Goal: Information Seeking & Learning: Learn about a topic

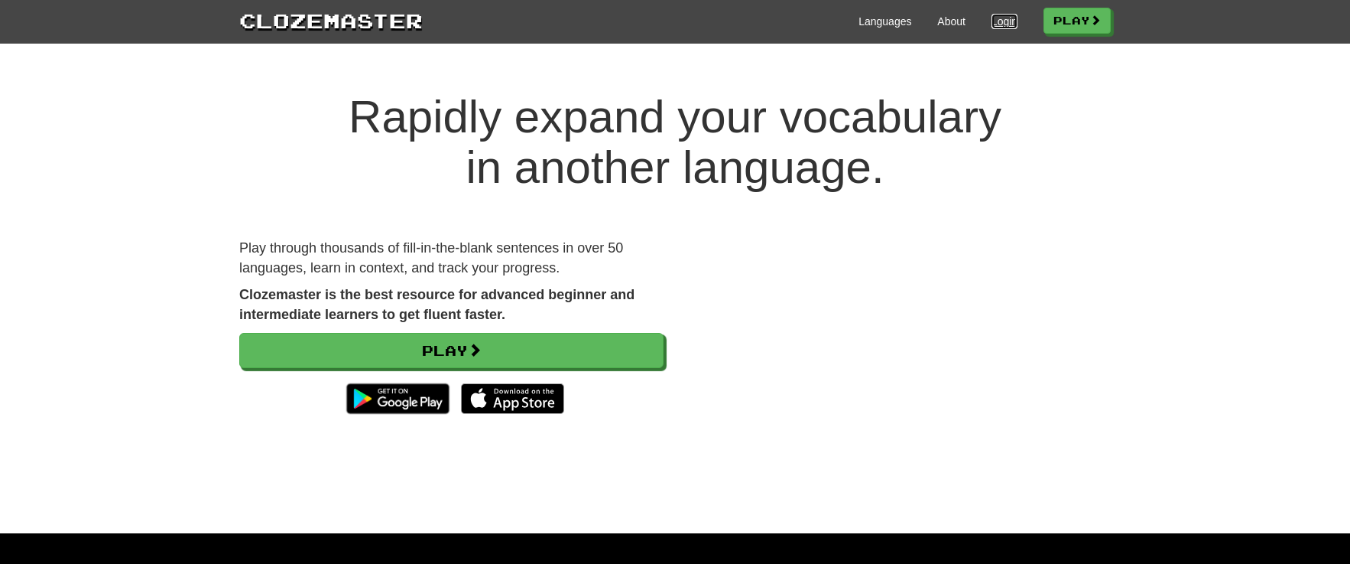
click at [996, 21] on link "Login" at bounding box center [1005, 21] width 26 height 15
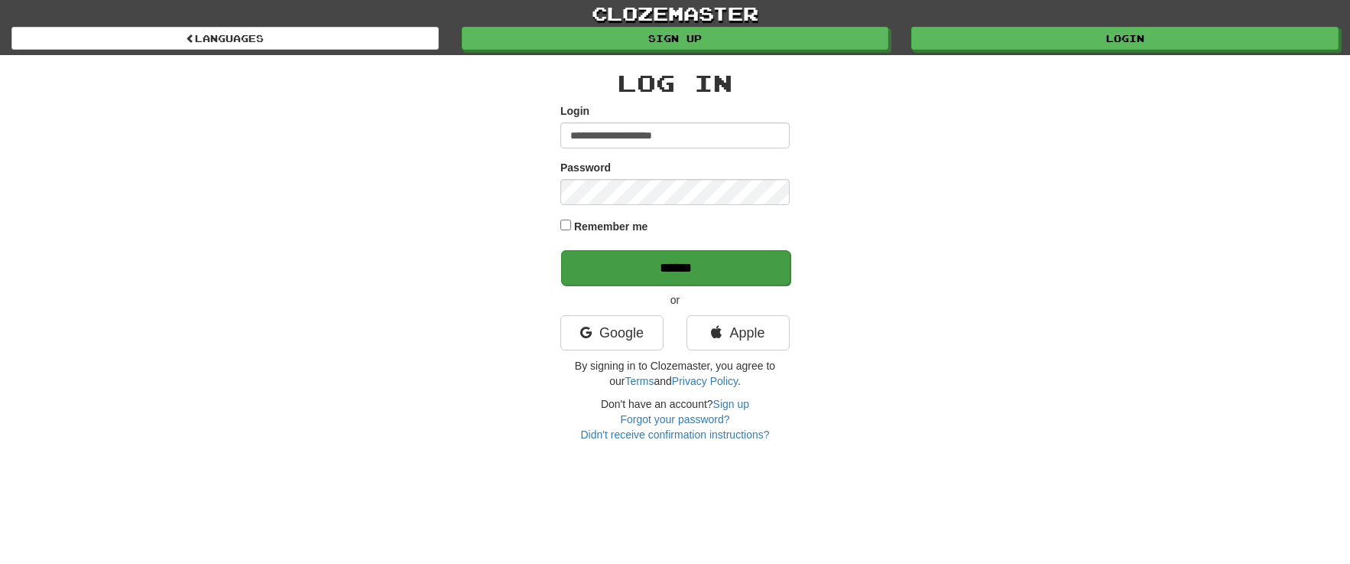
type input "**********"
click at [680, 266] on input "******" at bounding box center [675, 267] width 229 height 35
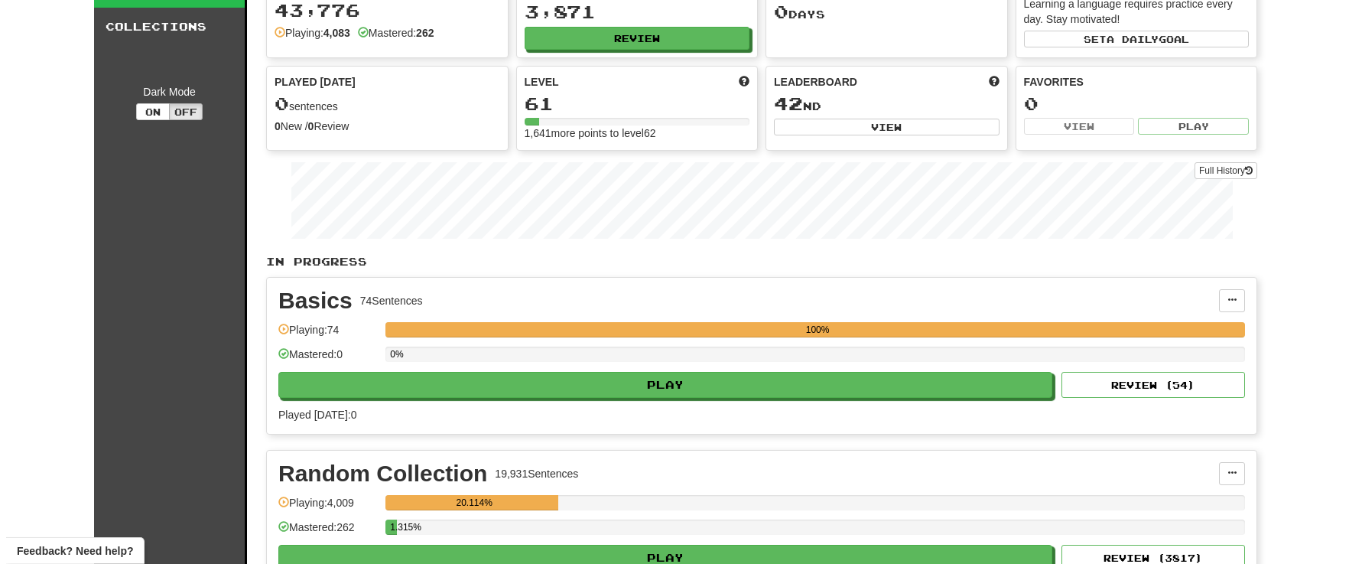
scroll to position [160, 0]
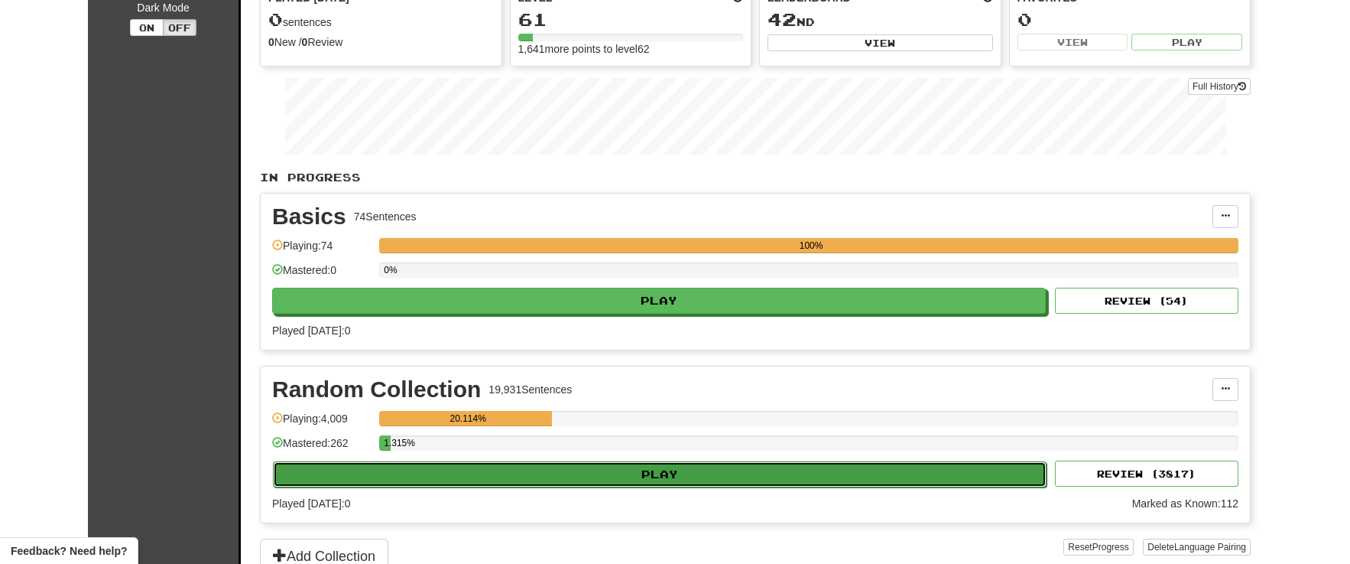
click at [645, 473] on button "Play" at bounding box center [660, 474] width 774 height 26
select select "**"
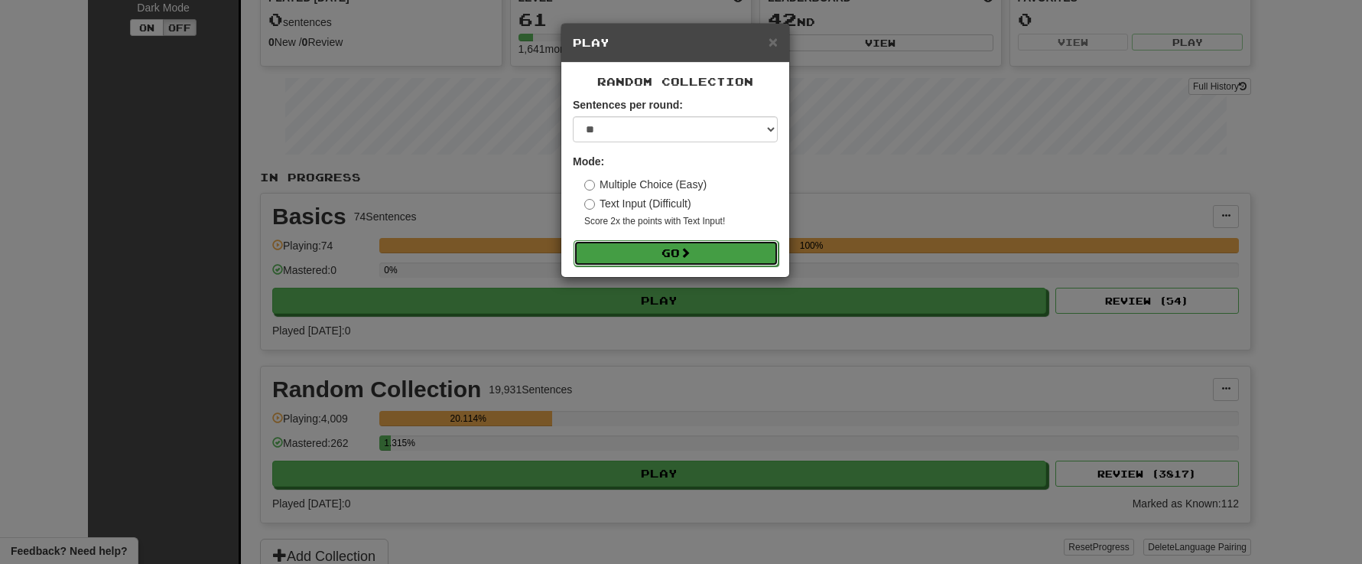
click at [680, 249] on button "Go" at bounding box center [676, 253] width 205 height 26
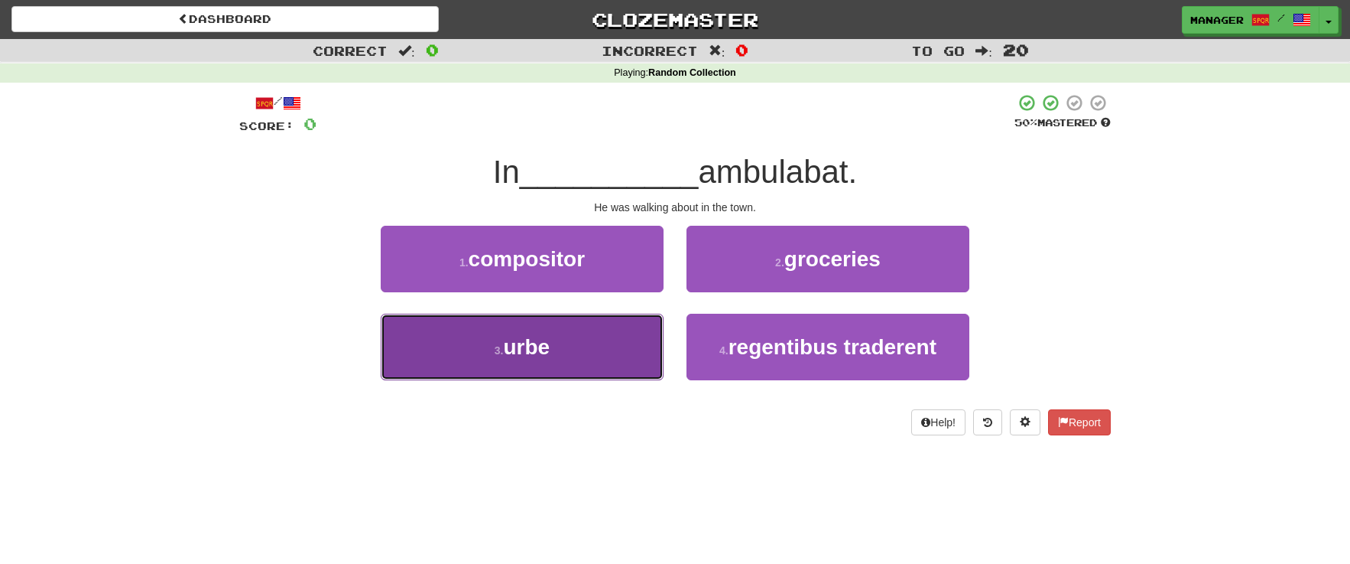
click at [571, 349] on button "3 . urbe" at bounding box center [522, 347] width 283 height 67
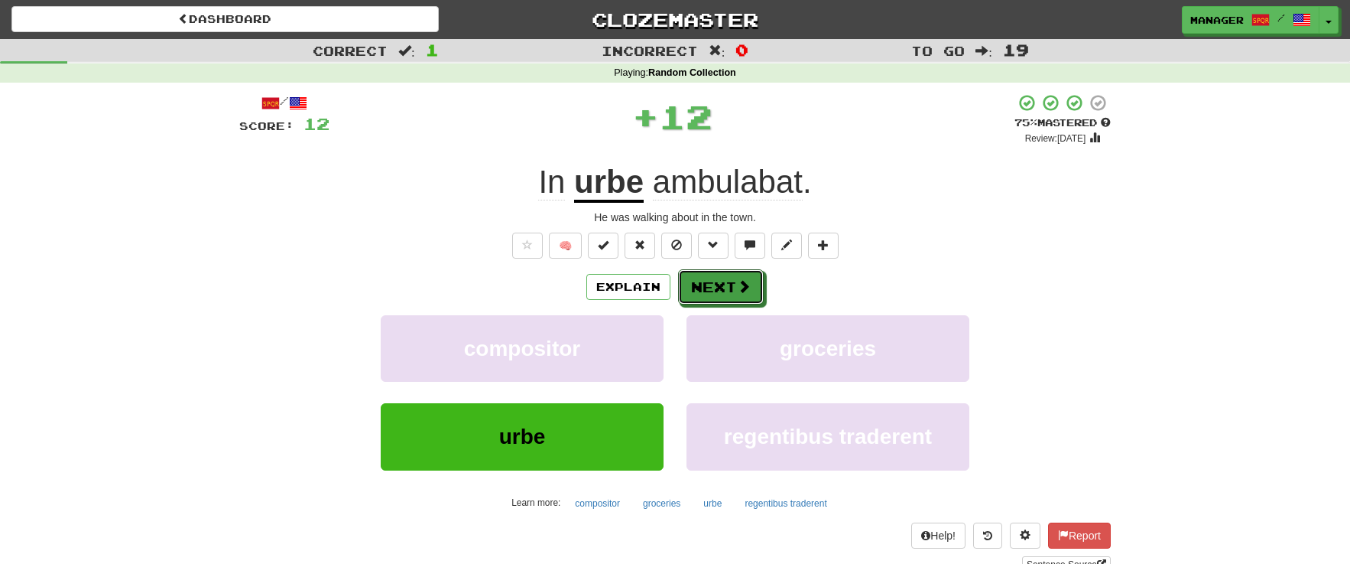
click at [717, 282] on button "Next" at bounding box center [721, 286] width 86 height 35
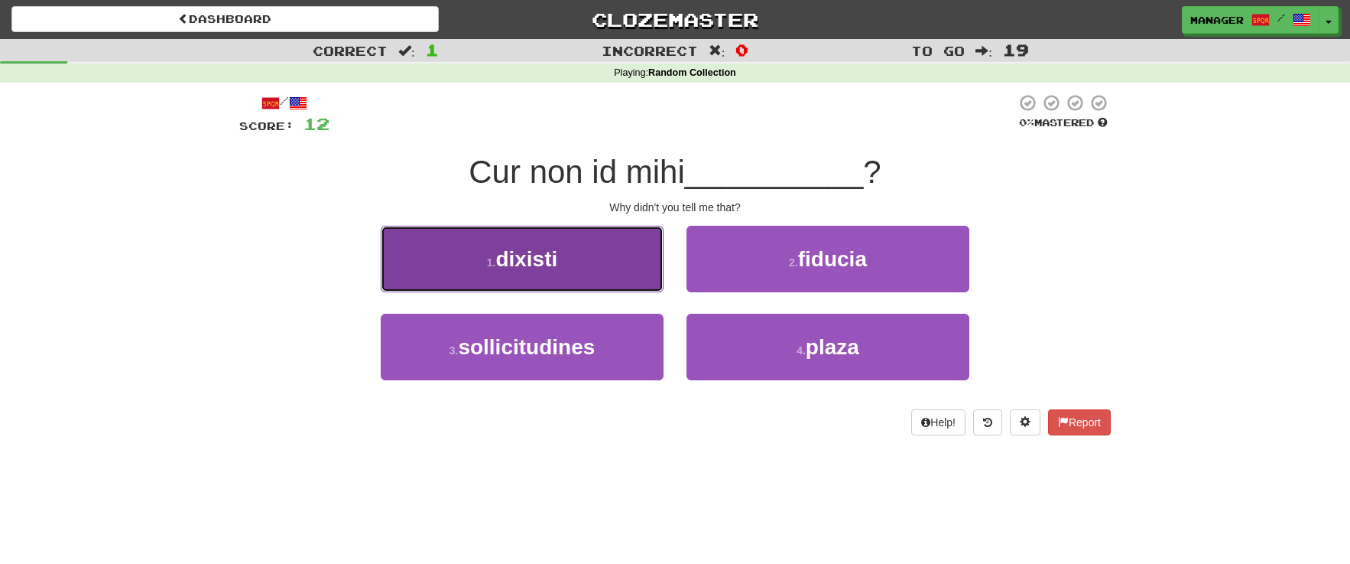
click at [556, 269] on span "dixisti" at bounding box center [527, 259] width 62 height 24
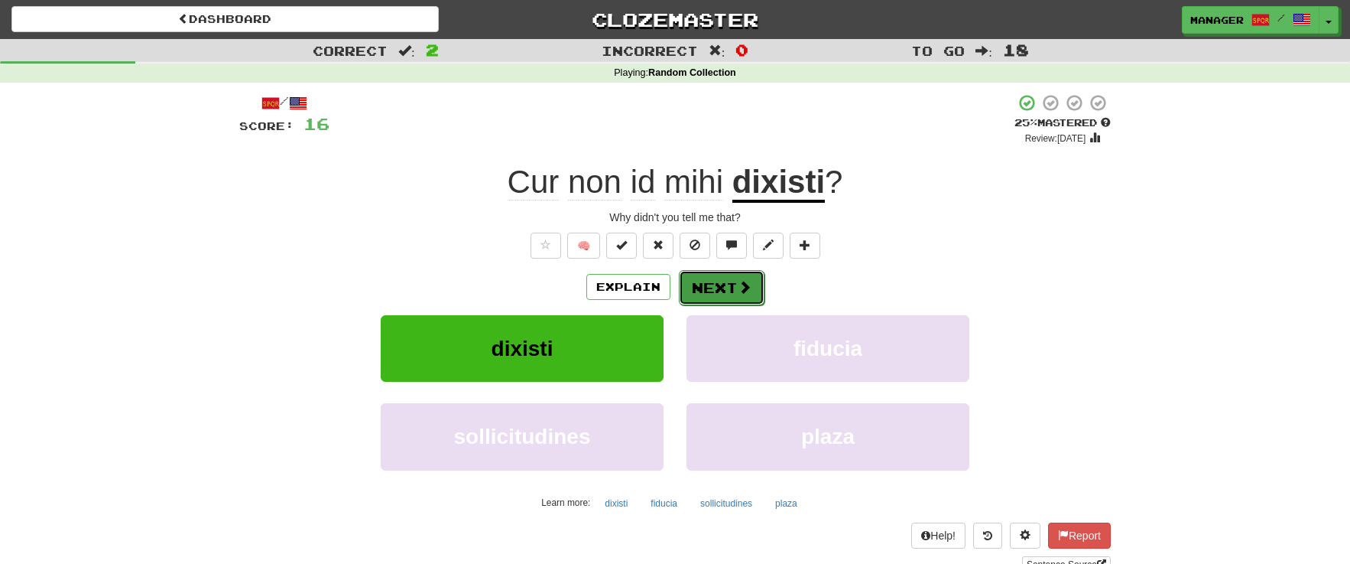
click at [726, 280] on button "Next" at bounding box center [722, 287] width 86 height 35
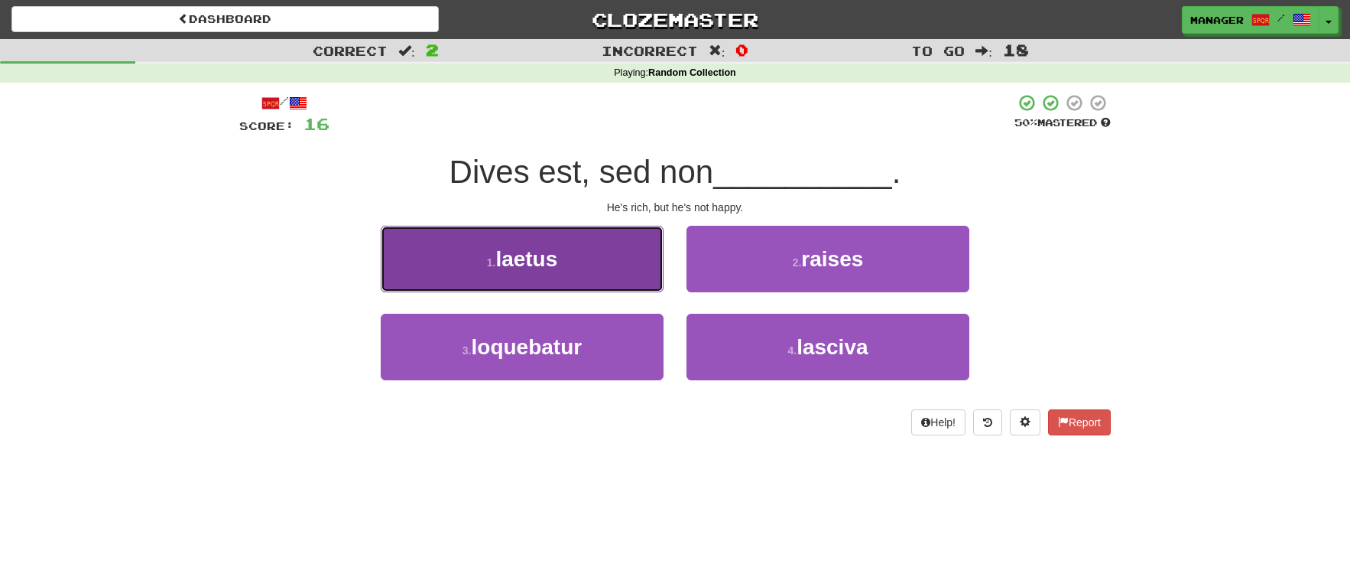
click at [592, 267] on button "1 . laetus" at bounding box center [522, 259] width 283 height 67
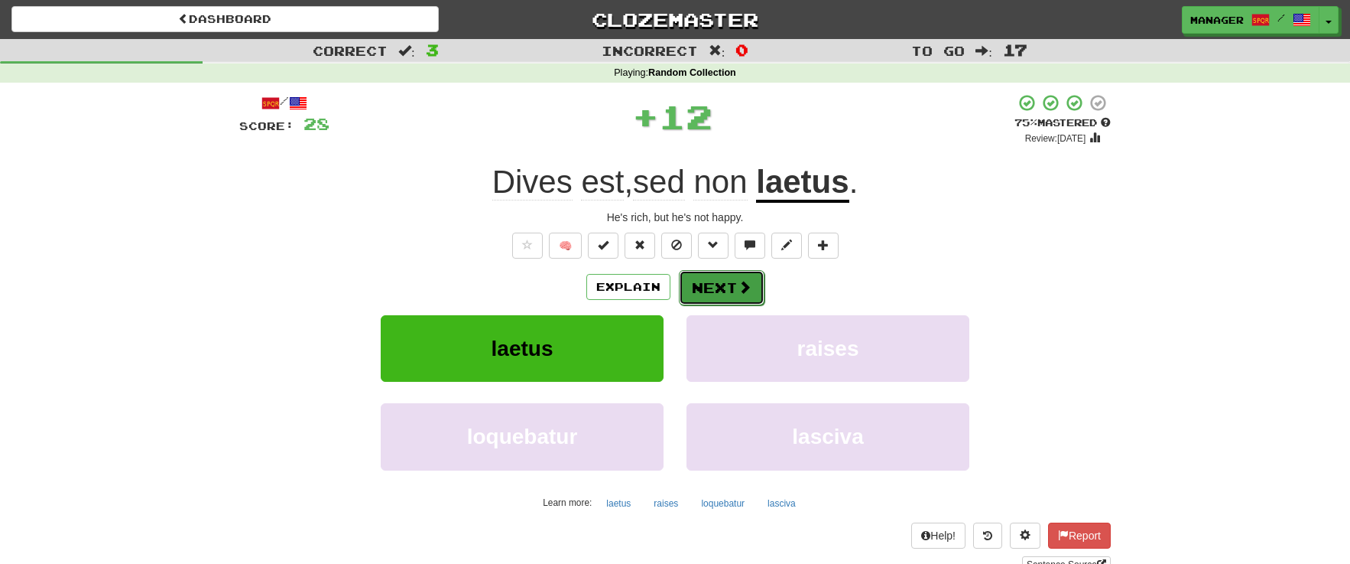
click at [714, 280] on button "Next" at bounding box center [722, 287] width 86 height 35
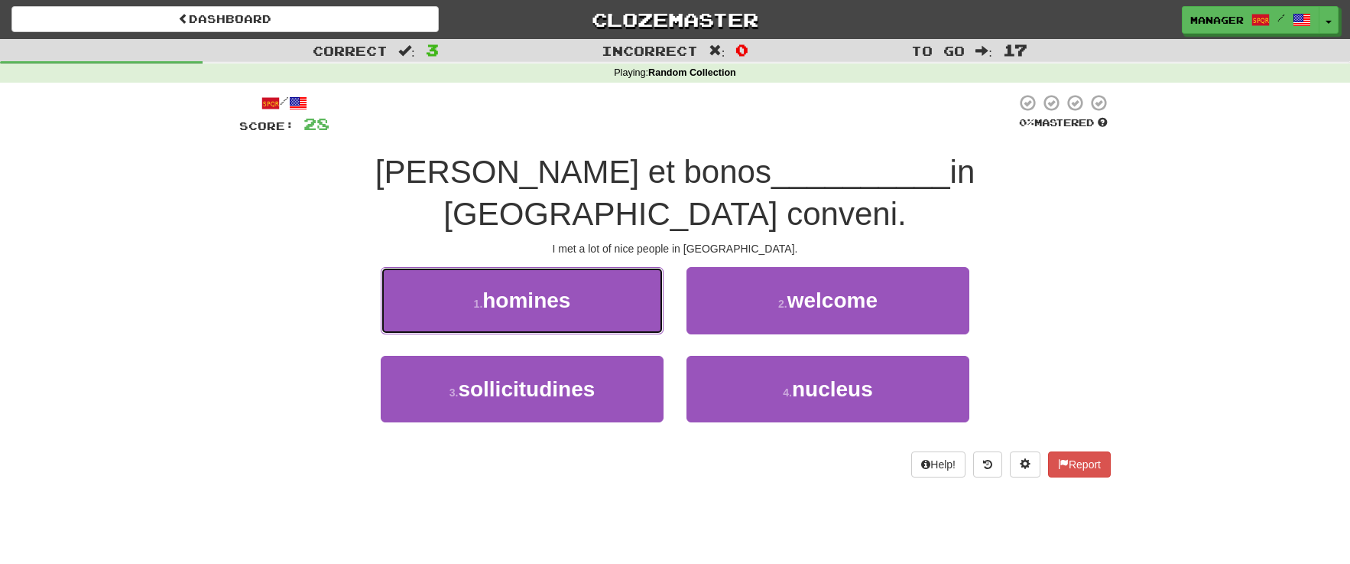
click at [593, 267] on button "1 . homines" at bounding box center [522, 300] width 283 height 67
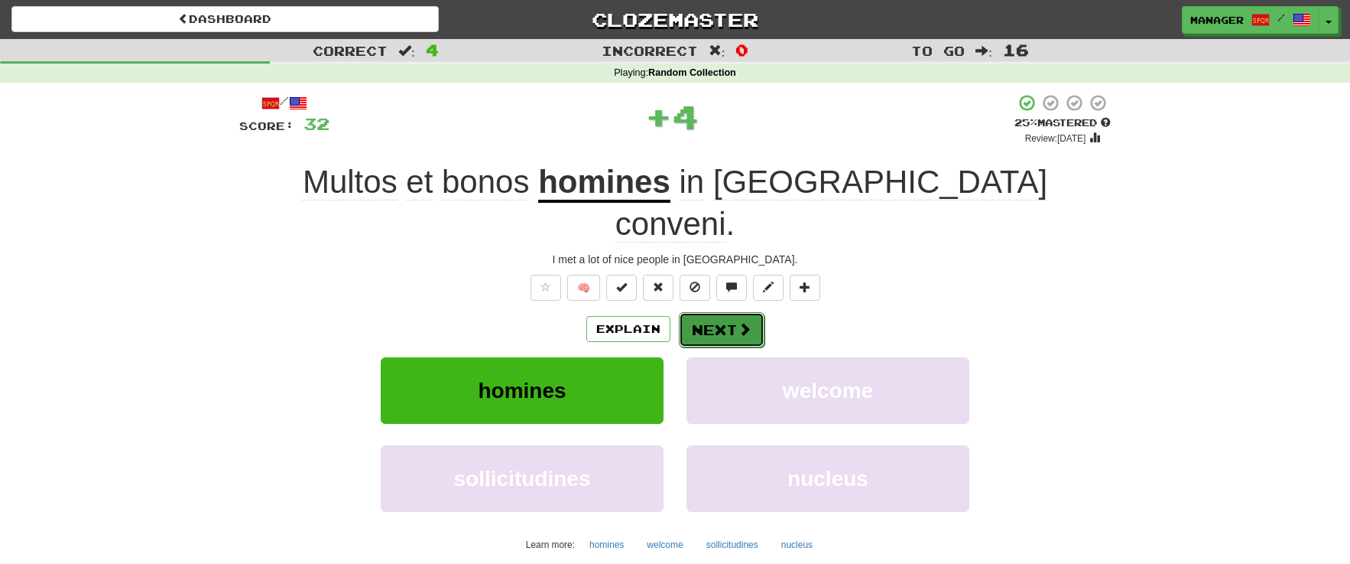
click at [705, 312] on button "Next" at bounding box center [722, 329] width 86 height 35
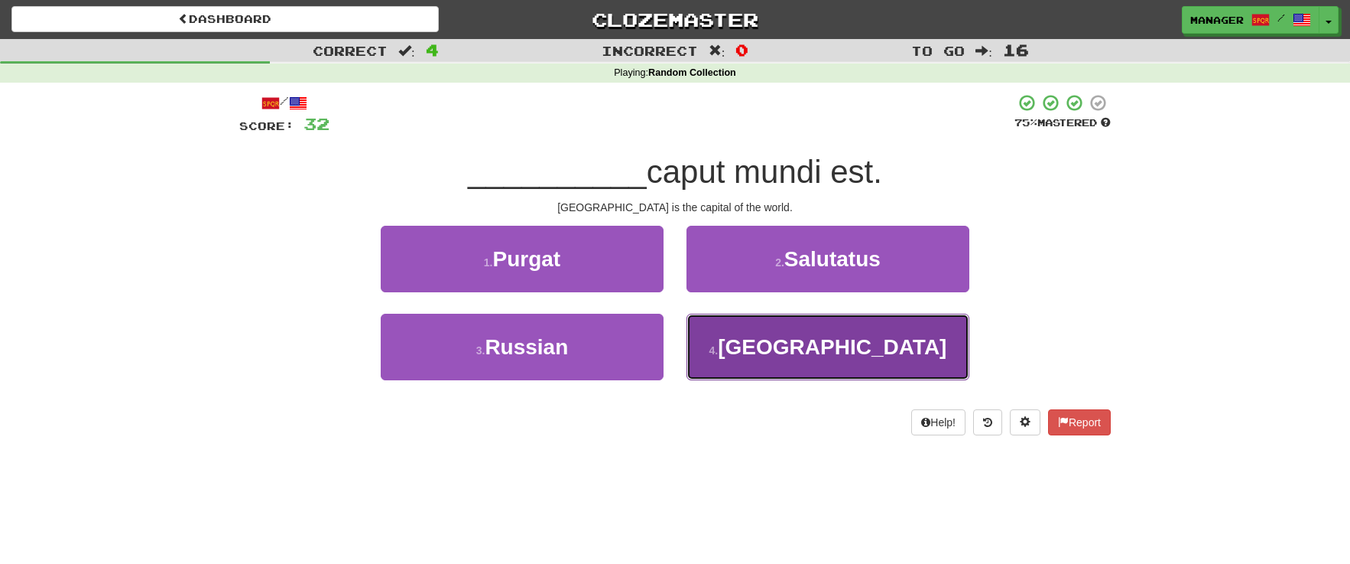
click at [807, 346] on span "[GEOGRAPHIC_DATA]" at bounding box center [832, 347] width 229 height 24
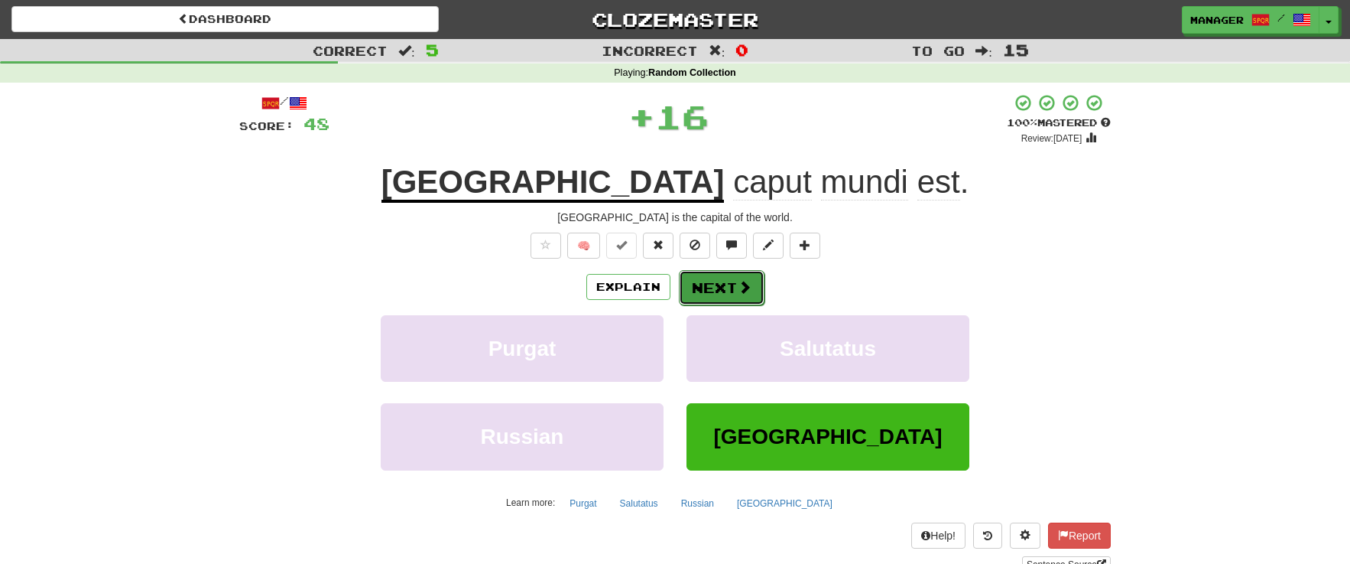
click at [725, 286] on button "Next" at bounding box center [722, 287] width 86 height 35
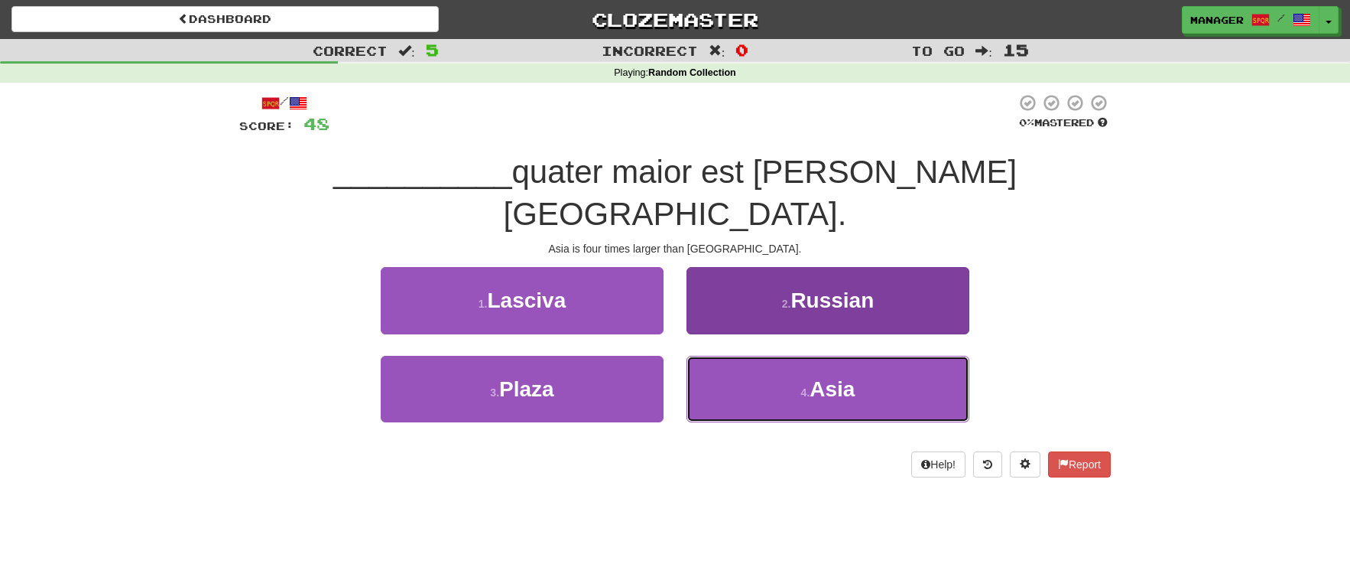
click at [850, 377] on span "Asia" at bounding box center [832, 389] width 45 height 24
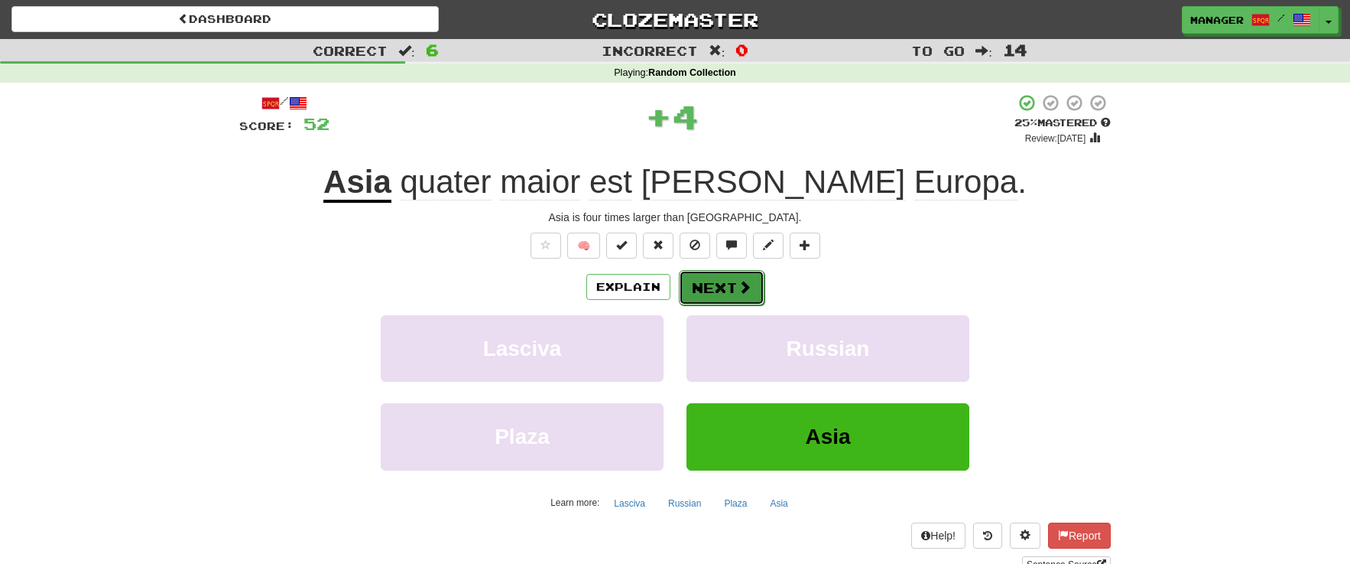
click at [733, 284] on button "Next" at bounding box center [722, 287] width 86 height 35
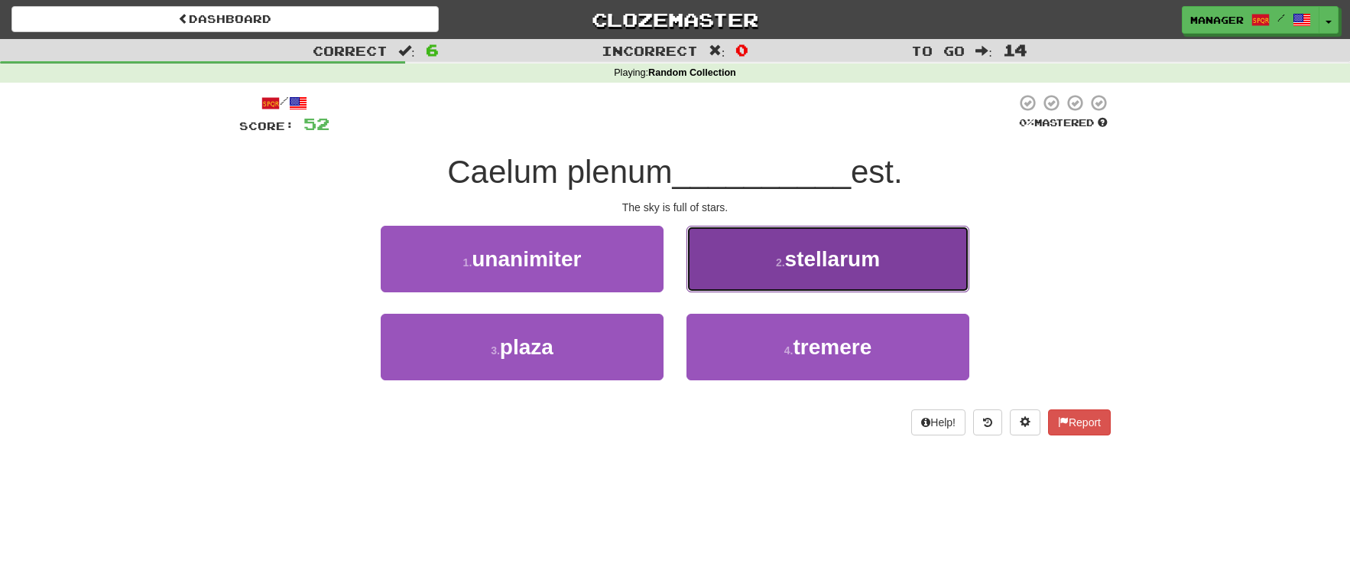
click at [849, 262] on span "stellarum" at bounding box center [833, 259] width 96 height 24
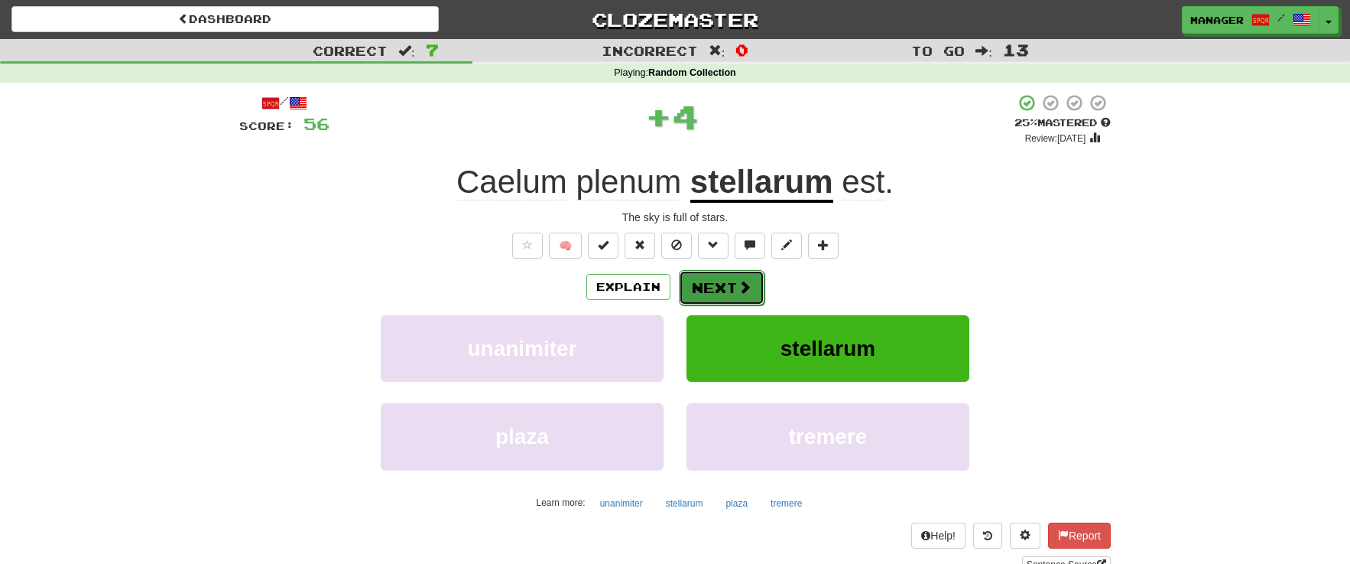
click at [725, 282] on button "Next" at bounding box center [722, 287] width 86 height 35
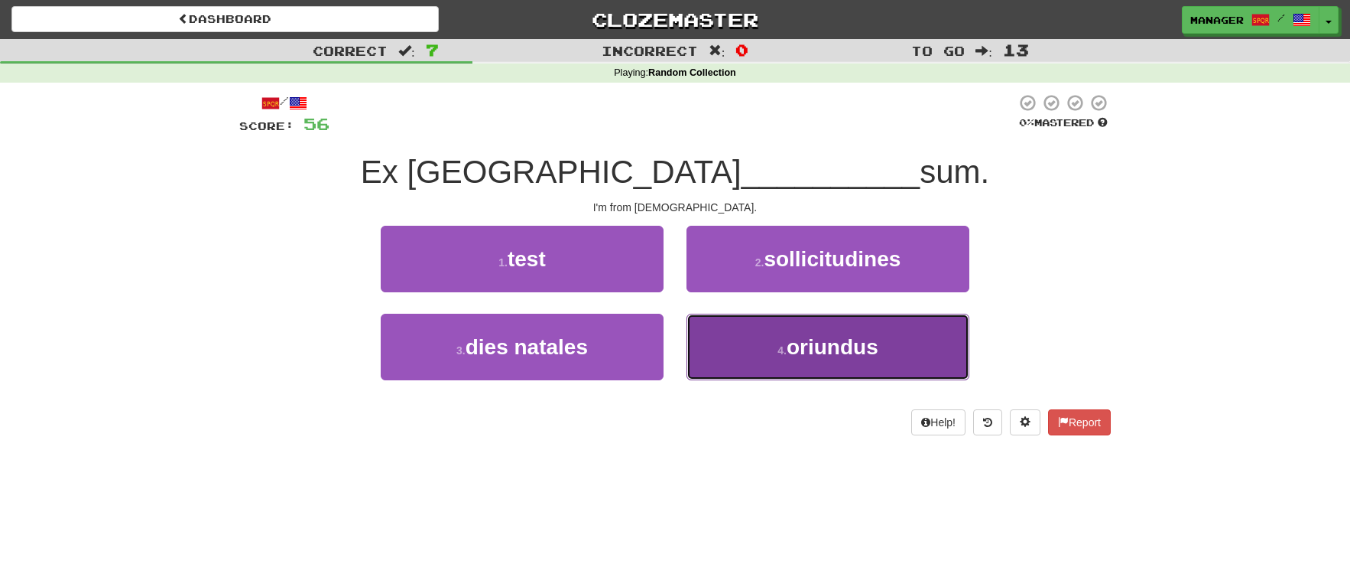
click at [842, 346] on span "oriundus" at bounding box center [833, 347] width 92 height 24
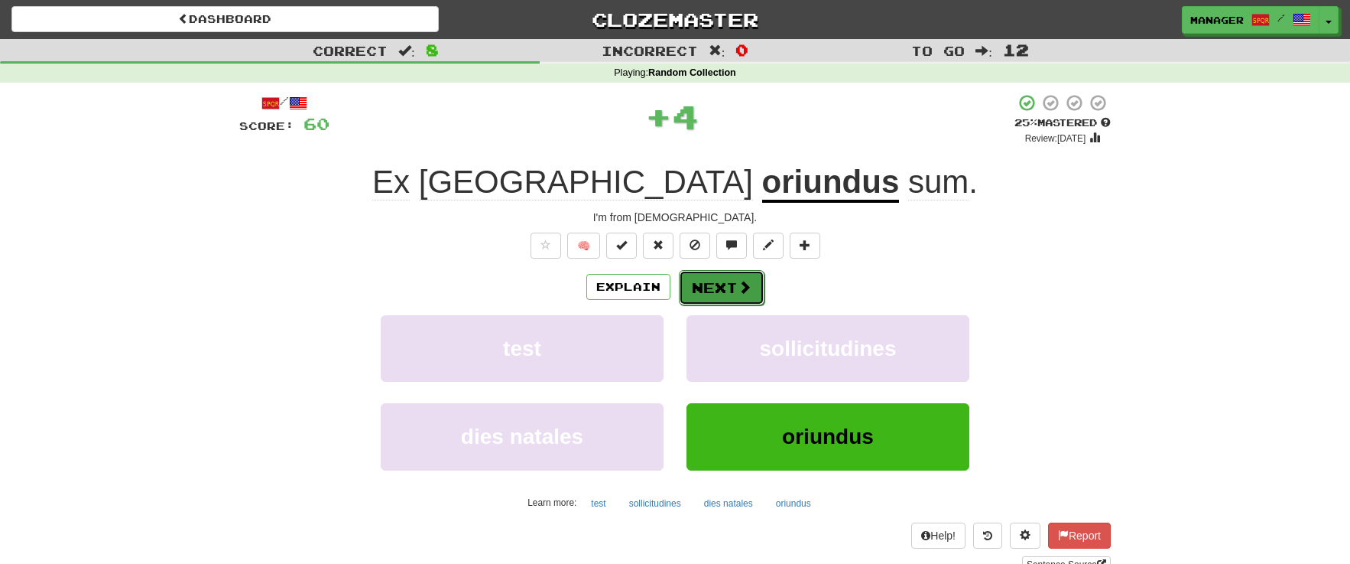
click at [717, 279] on button "Next" at bounding box center [722, 287] width 86 height 35
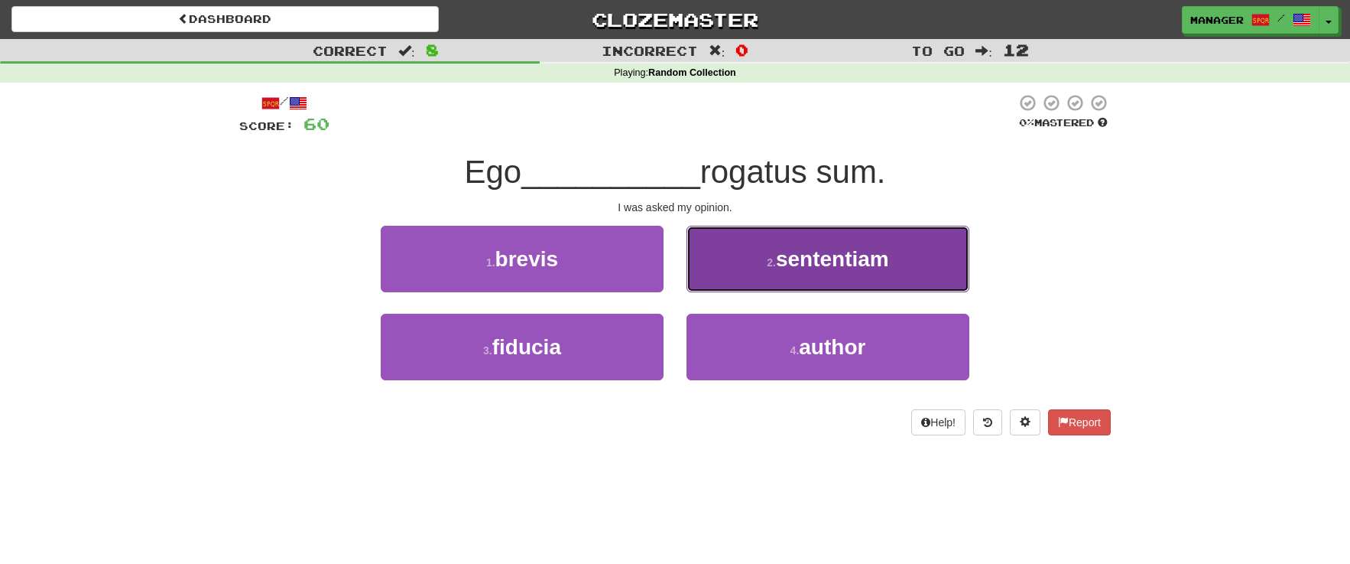
click at [837, 270] on span "sententiam" at bounding box center [832, 259] width 113 height 24
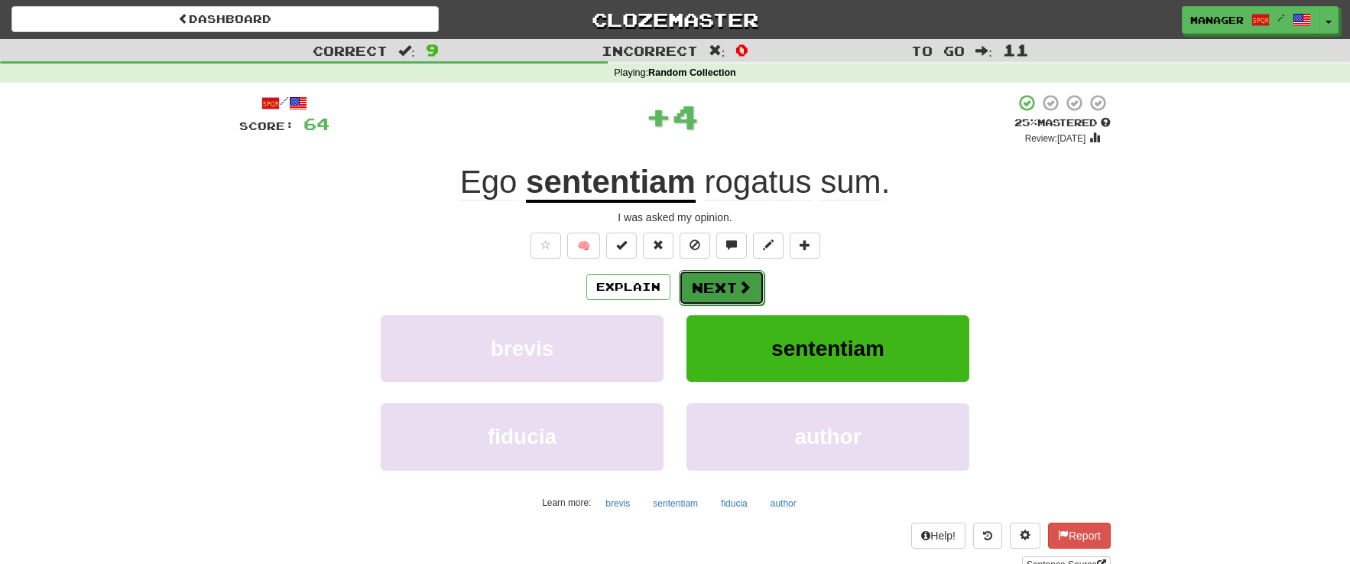
click at [728, 283] on button "Next" at bounding box center [722, 287] width 86 height 35
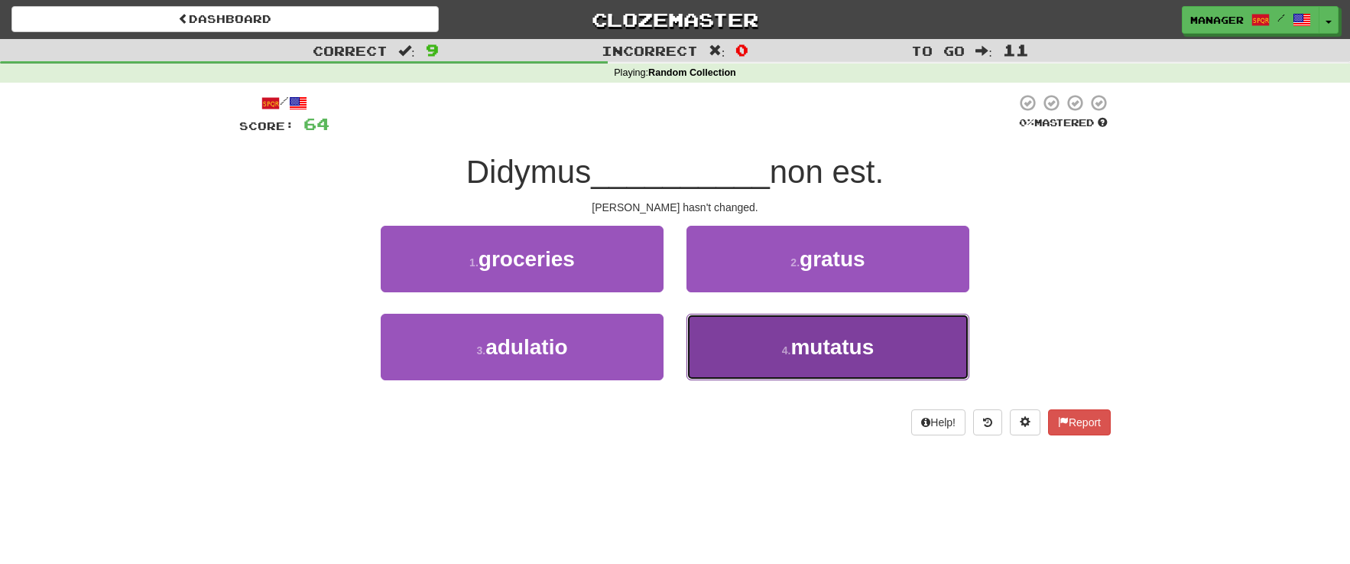
click at [874, 342] on span "mutatus" at bounding box center [832, 347] width 83 height 24
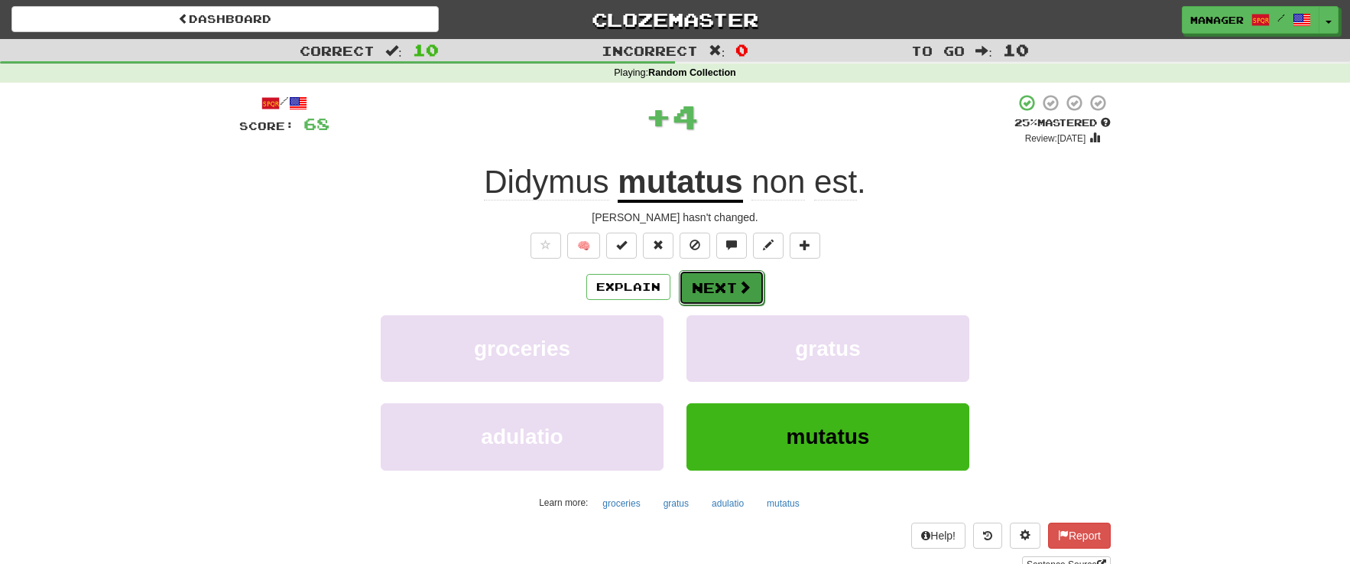
click at [725, 287] on button "Next" at bounding box center [722, 287] width 86 height 35
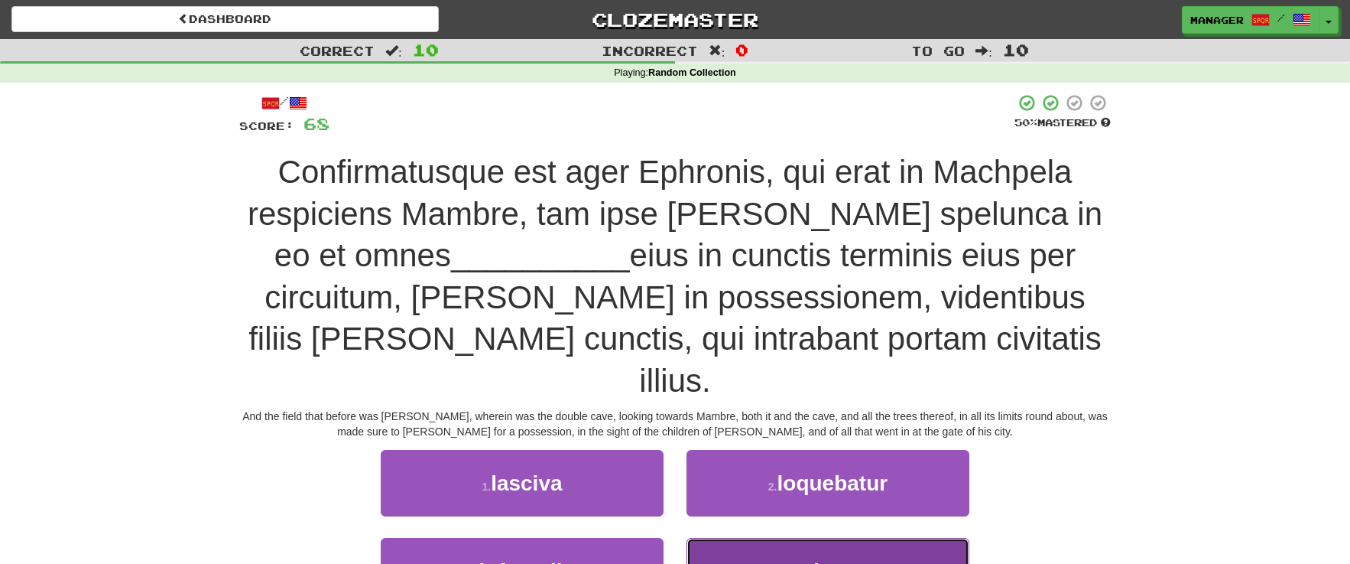
click at [847, 559] on span "arbores" at bounding box center [832, 571] width 79 height 24
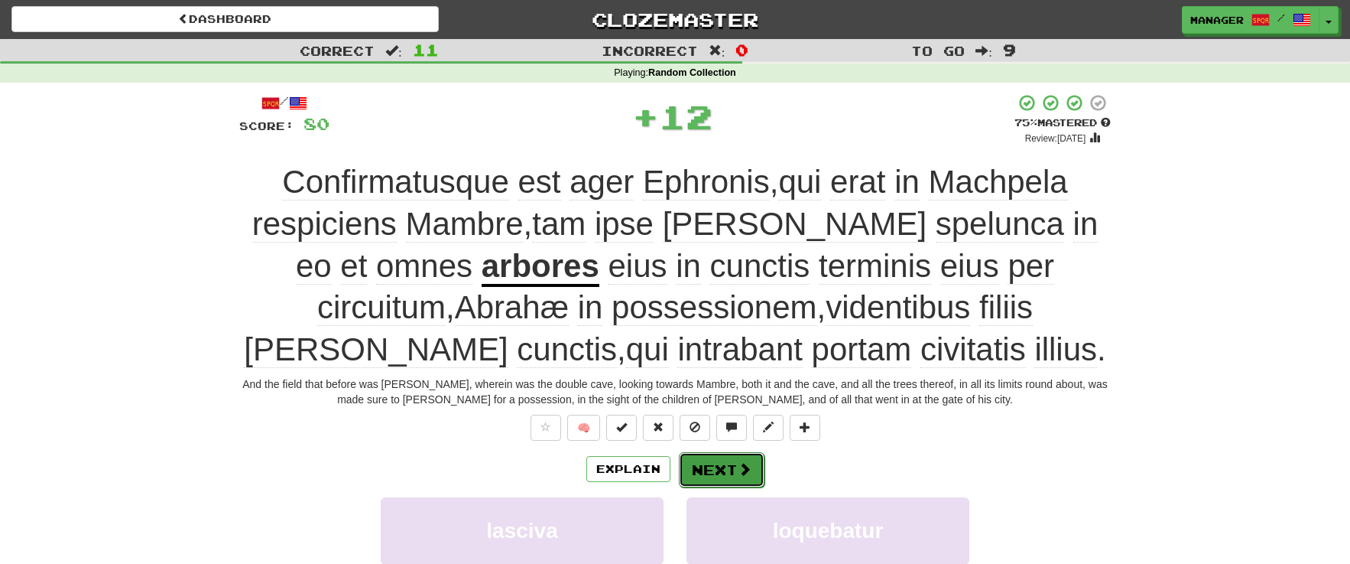
click at [726, 464] on button "Next" at bounding box center [722, 469] width 86 height 35
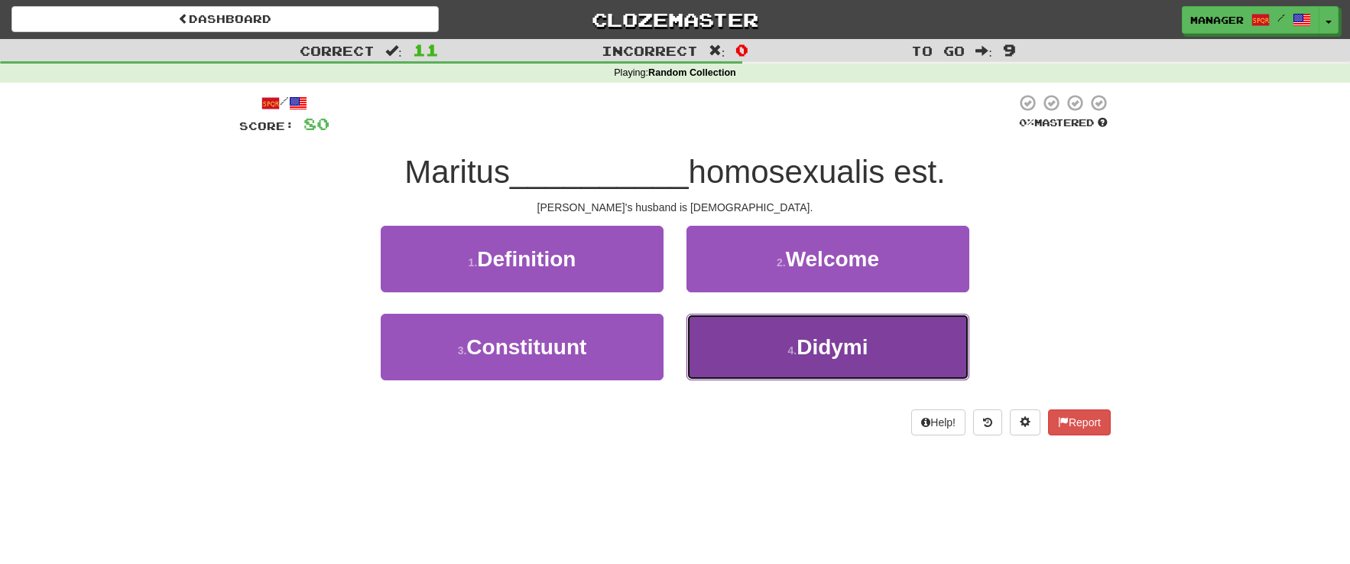
click at [828, 350] on span "Didymi" at bounding box center [832, 347] width 71 height 24
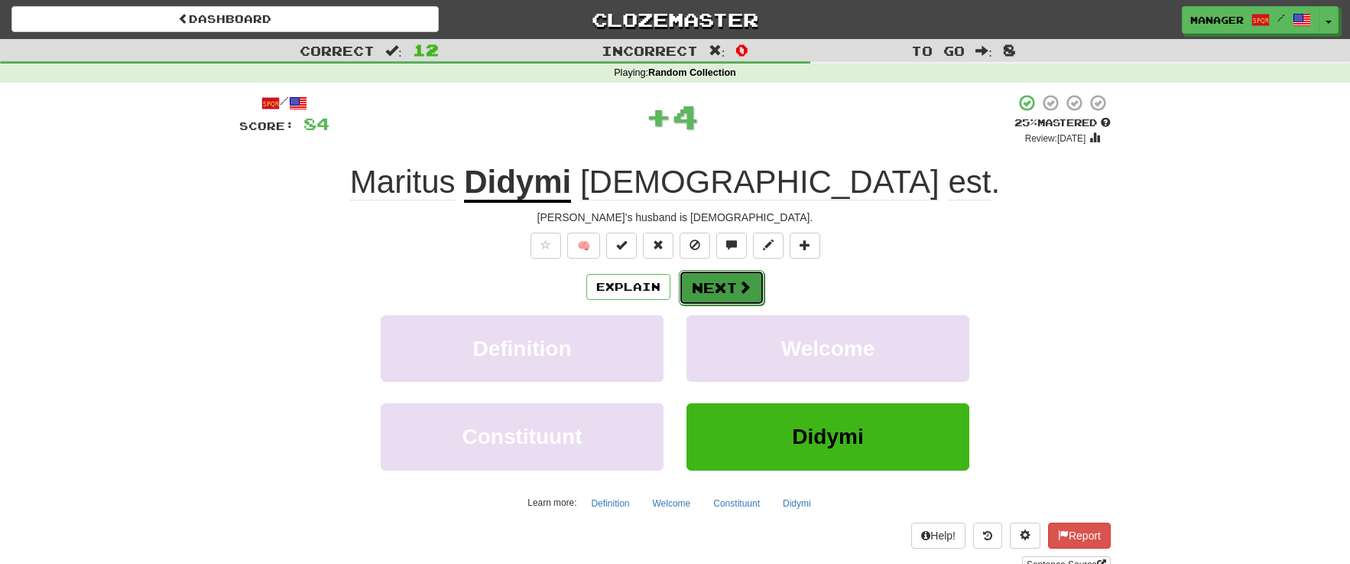
click at [716, 282] on button "Next" at bounding box center [722, 287] width 86 height 35
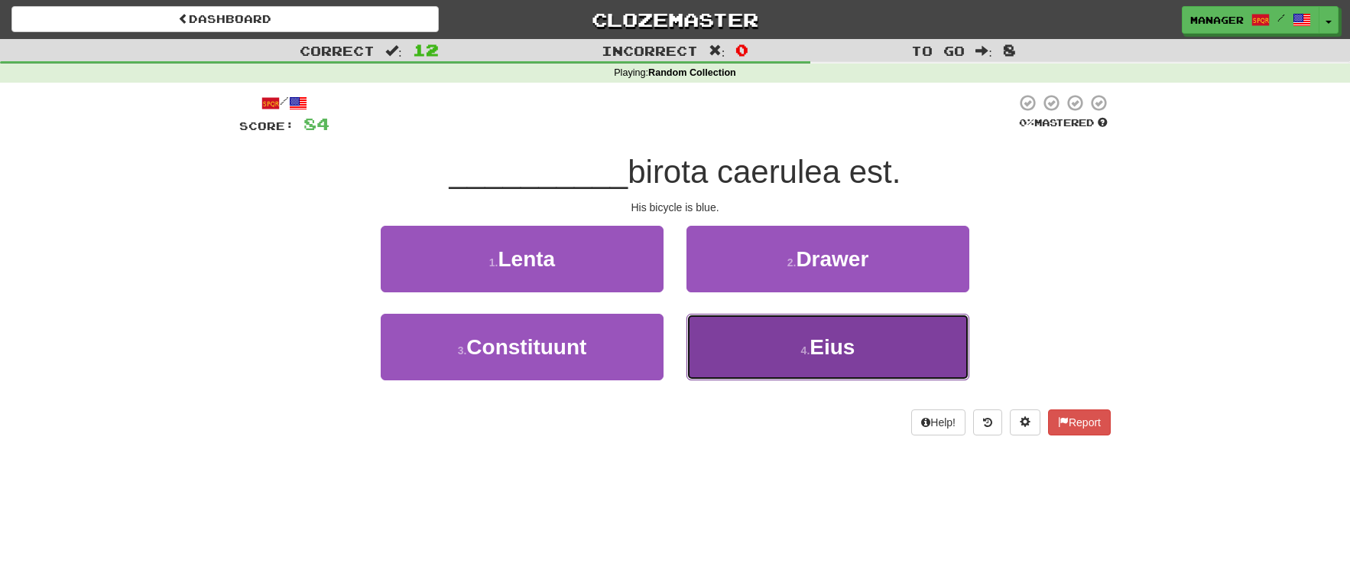
click at [840, 364] on button "4 . Eius" at bounding box center [828, 347] width 283 height 67
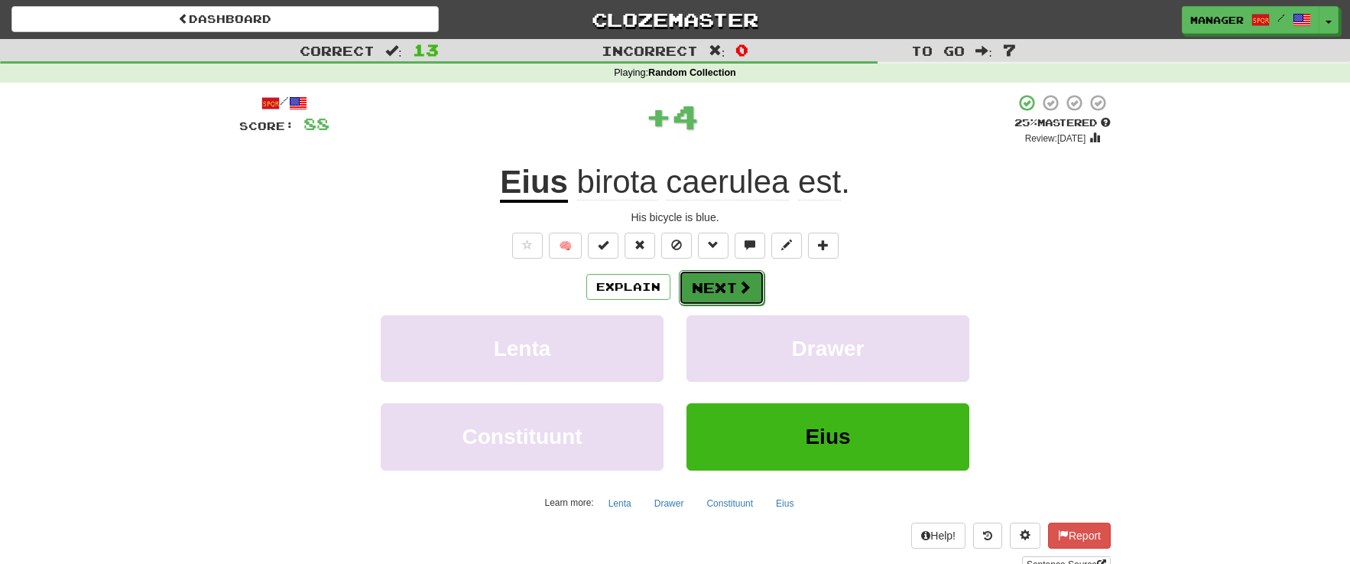
click at [730, 288] on button "Next" at bounding box center [722, 287] width 86 height 35
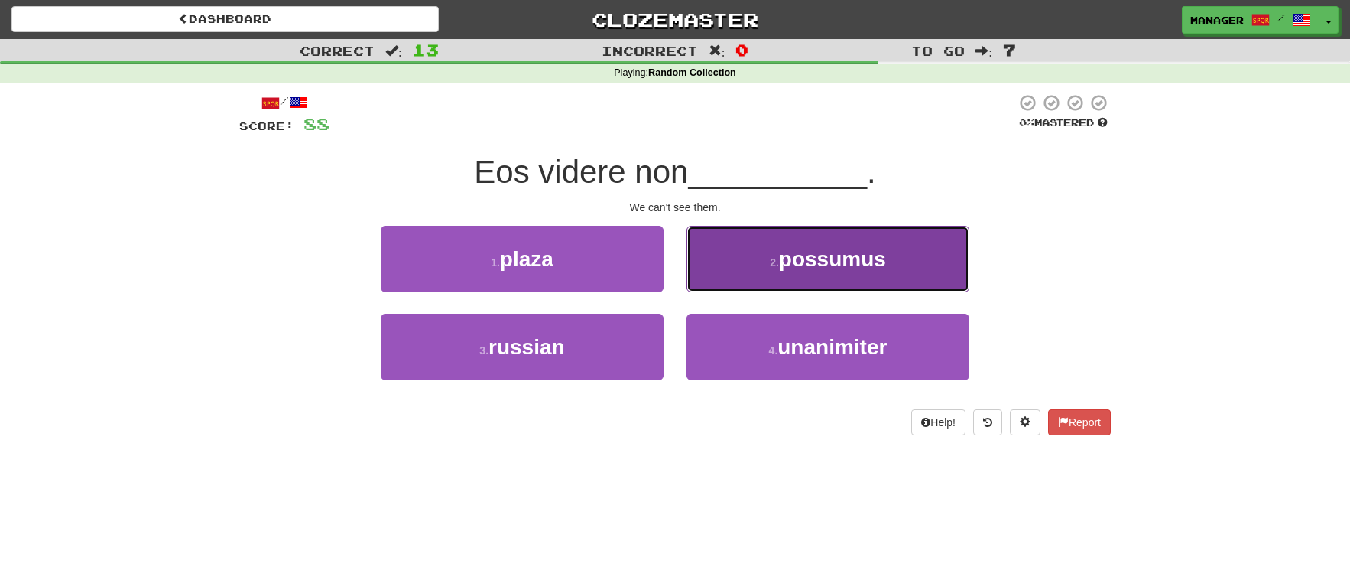
click at [867, 271] on span "possumus" at bounding box center [832, 259] width 107 height 24
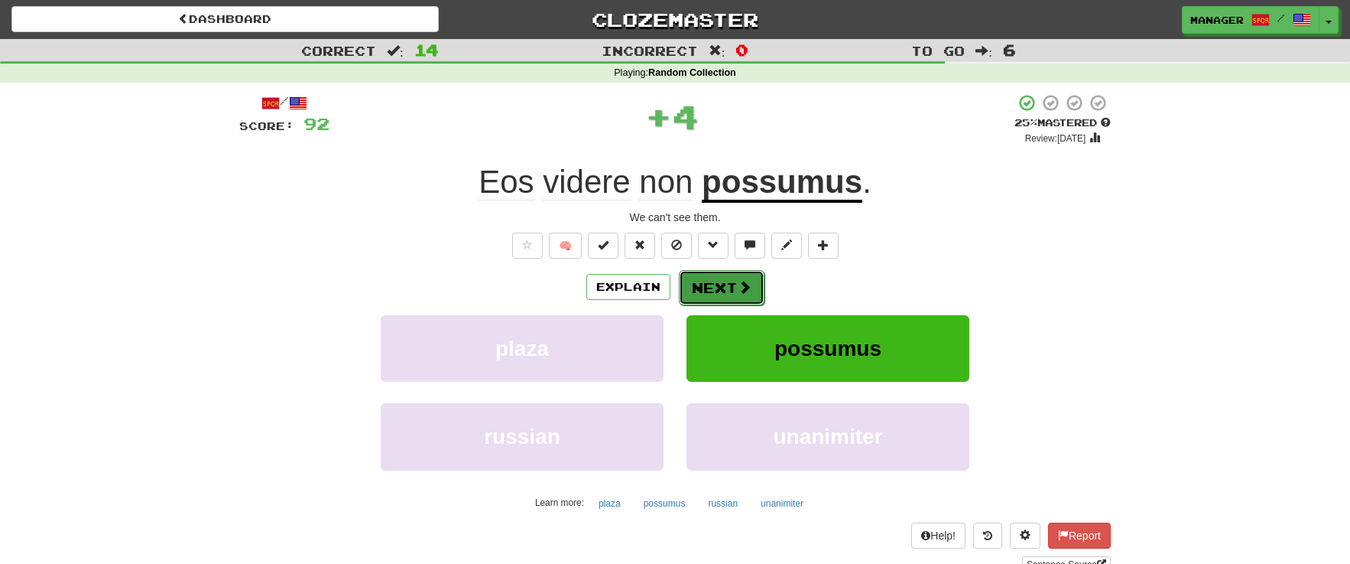
click at [701, 285] on button "Next" at bounding box center [722, 287] width 86 height 35
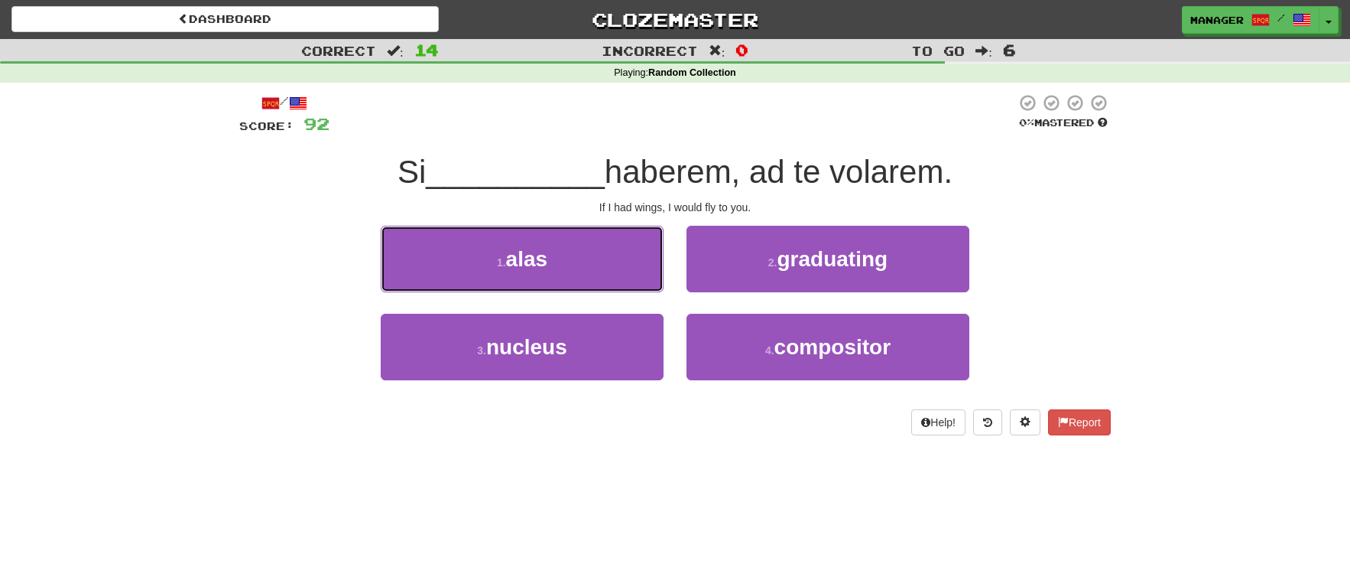
click at [534, 269] on span "alas" at bounding box center [527, 259] width 42 height 24
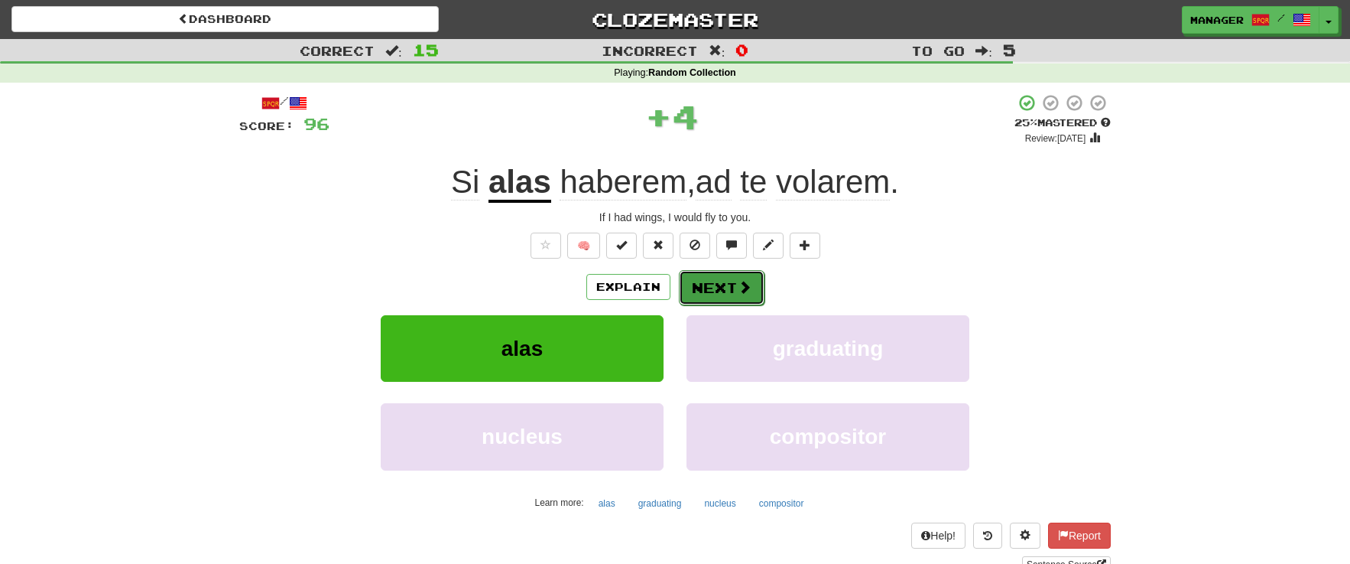
click at [714, 287] on button "Next" at bounding box center [722, 287] width 86 height 35
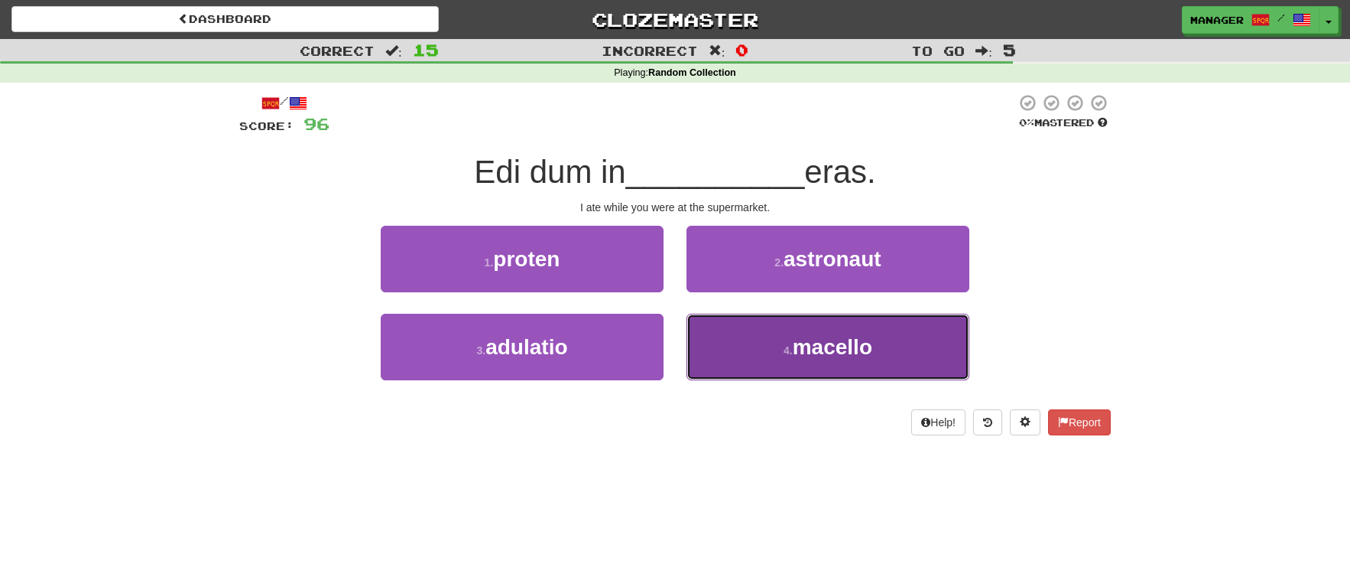
click at [820, 355] on span "macello" at bounding box center [833, 347] width 80 height 24
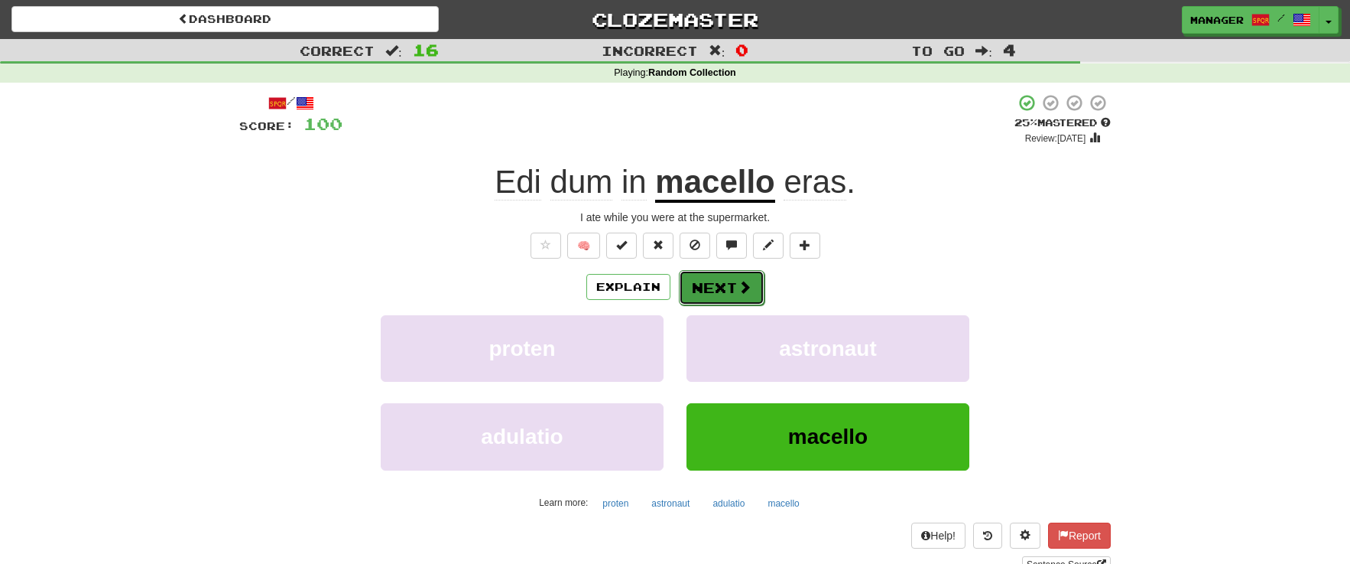
click at [714, 289] on button "Next" at bounding box center [722, 287] width 86 height 35
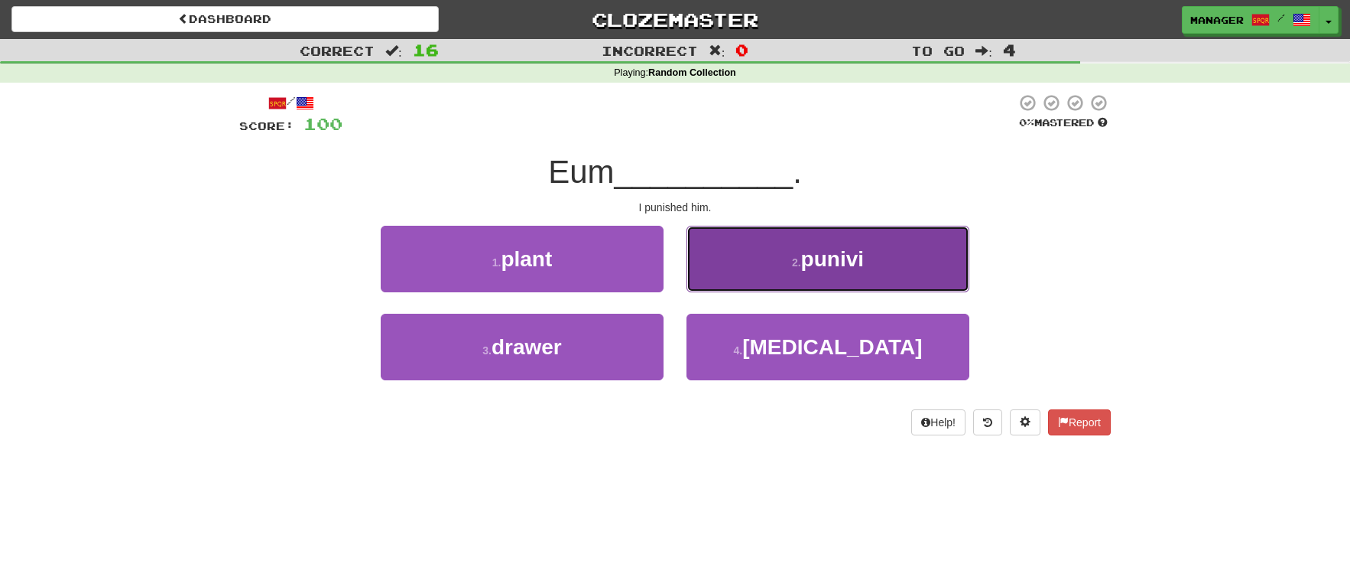
click at [833, 270] on span "punivi" at bounding box center [832, 259] width 63 height 24
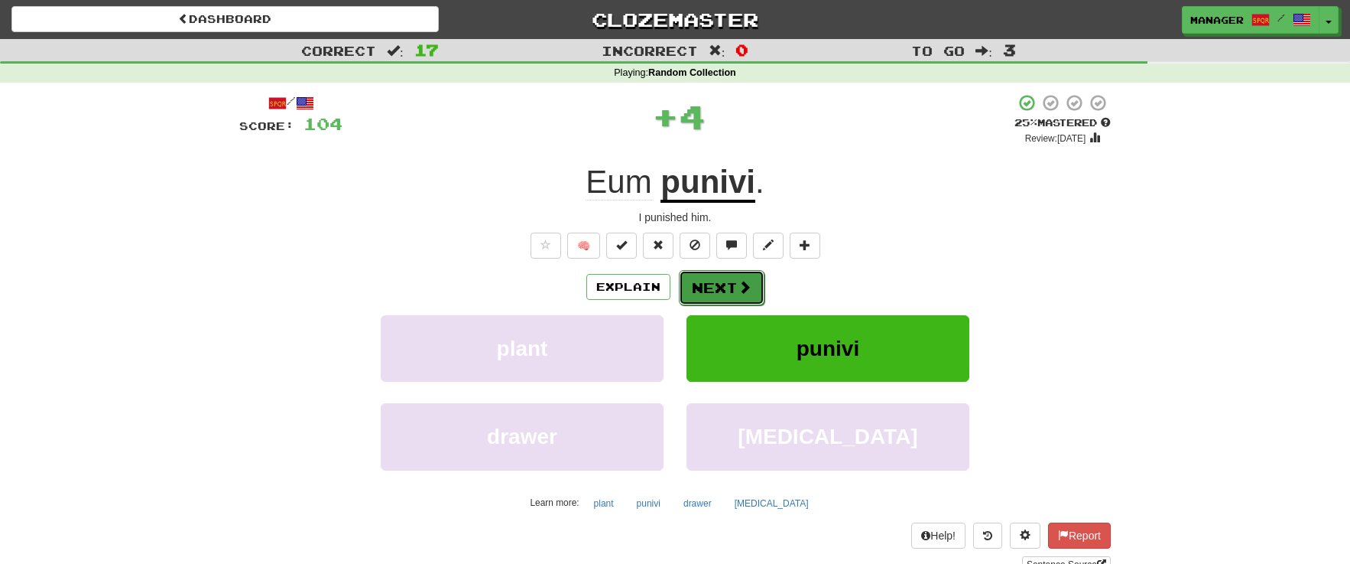
click at [722, 281] on button "Next" at bounding box center [722, 287] width 86 height 35
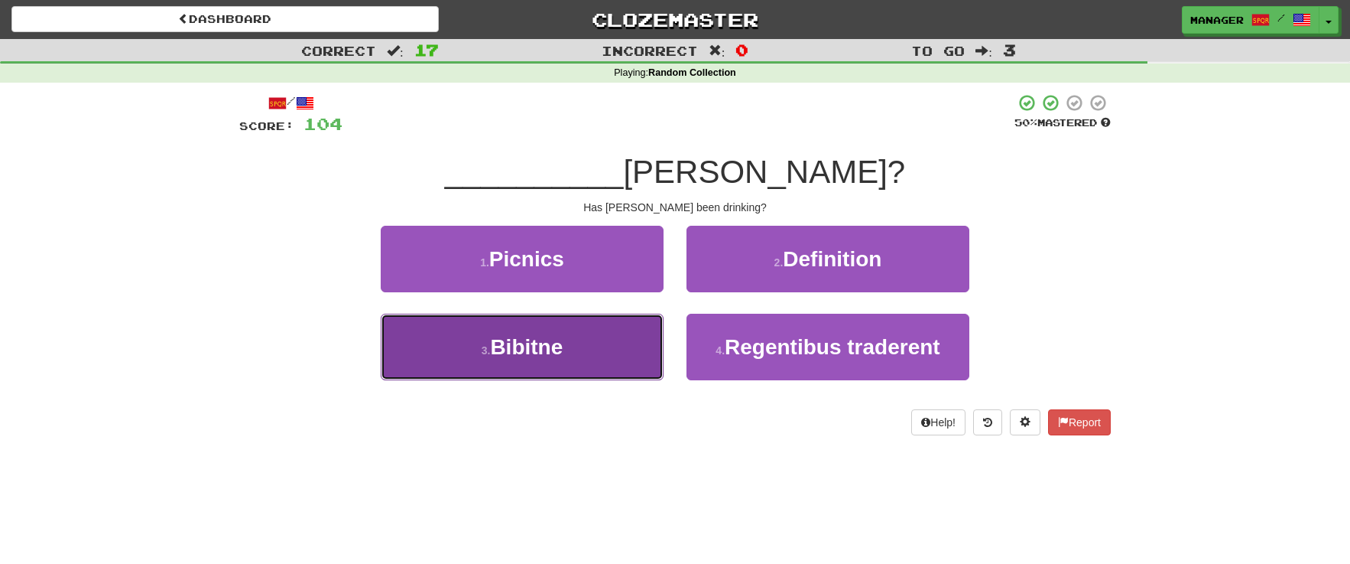
click at [575, 356] on button "3 . [GEOGRAPHIC_DATA]" at bounding box center [522, 347] width 283 height 67
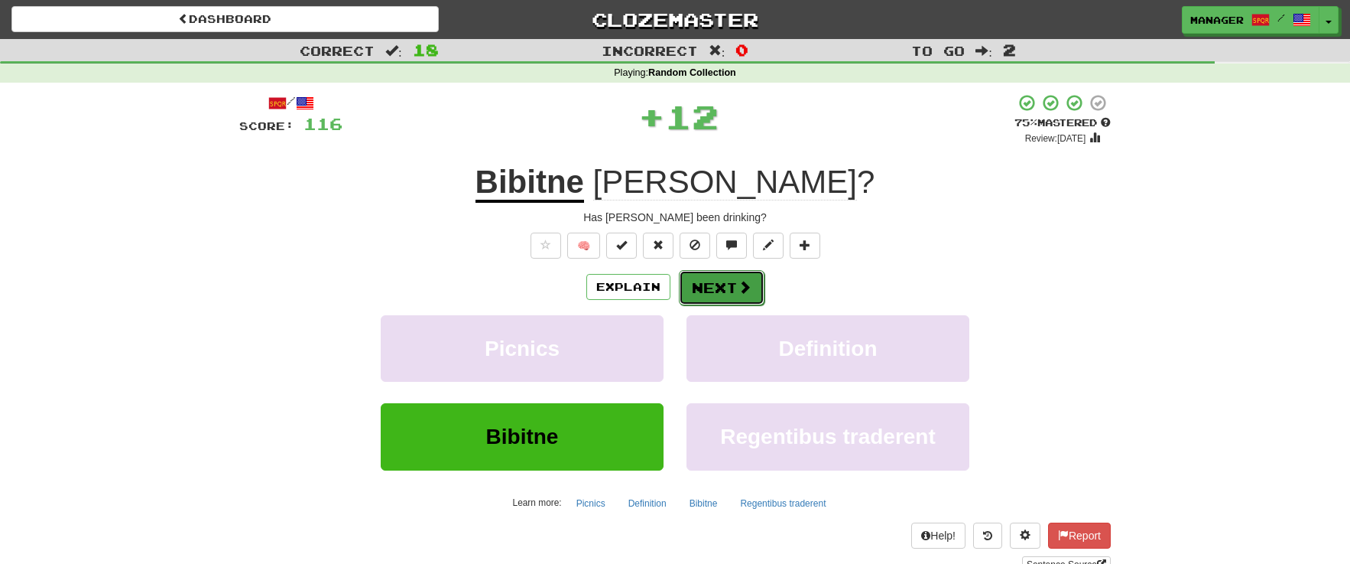
click at [706, 283] on button "Next" at bounding box center [722, 287] width 86 height 35
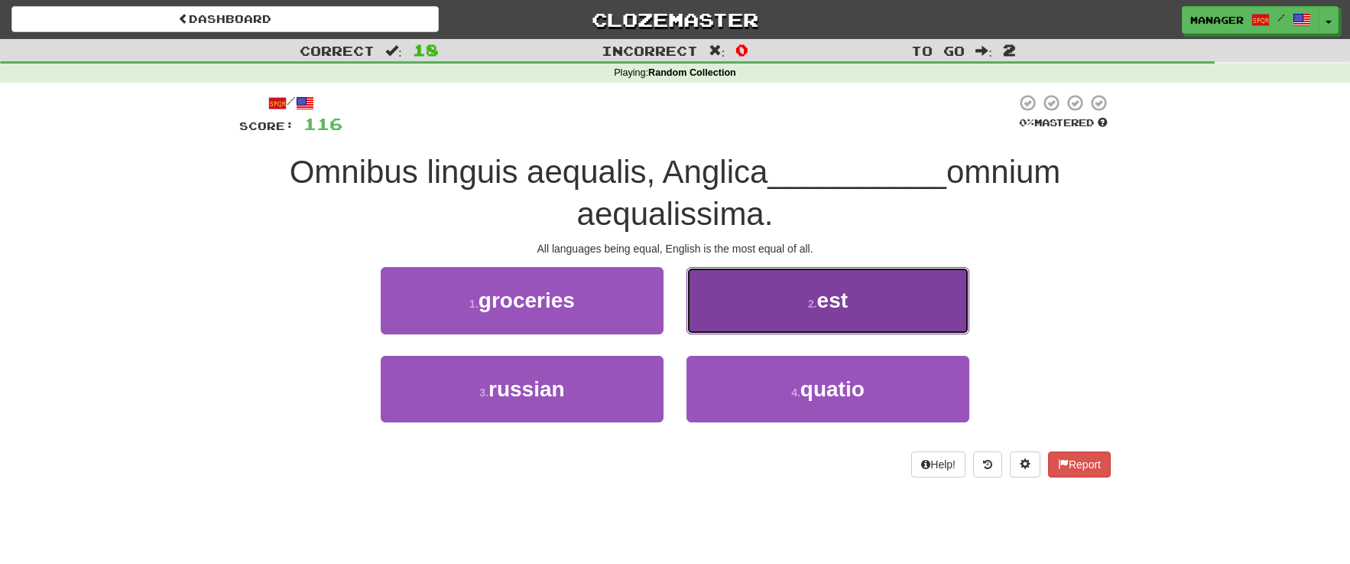
click at [860, 291] on button "2 . est" at bounding box center [828, 300] width 283 height 67
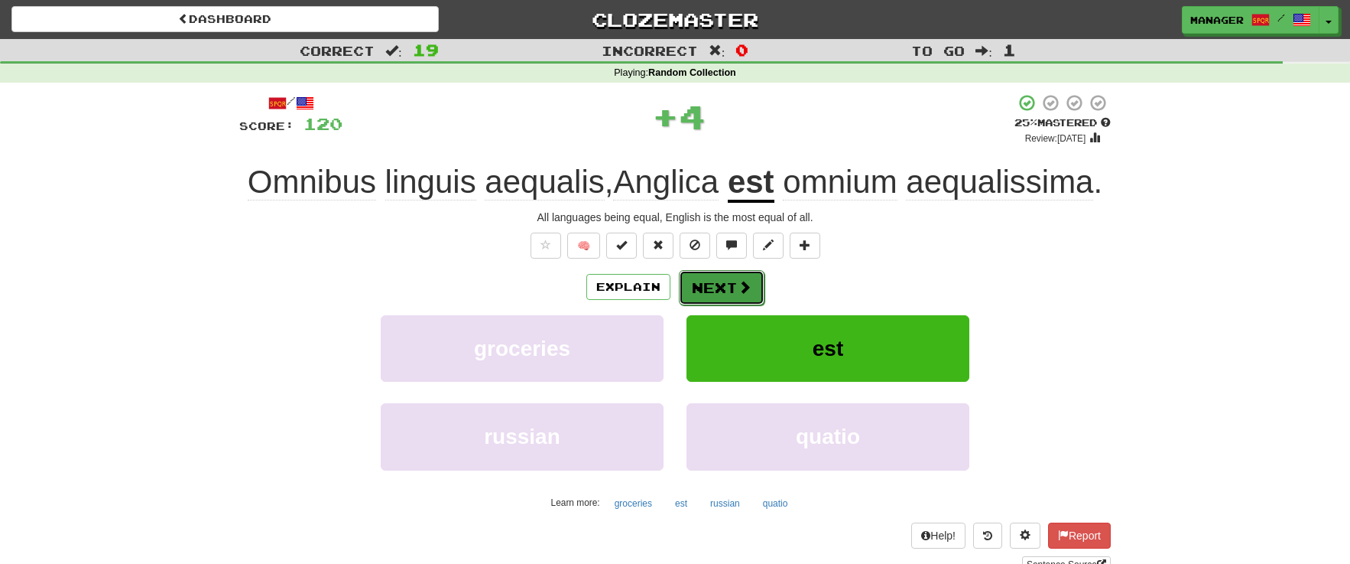
click at [715, 288] on button "Next" at bounding box center [722, 287] width 86 height 35
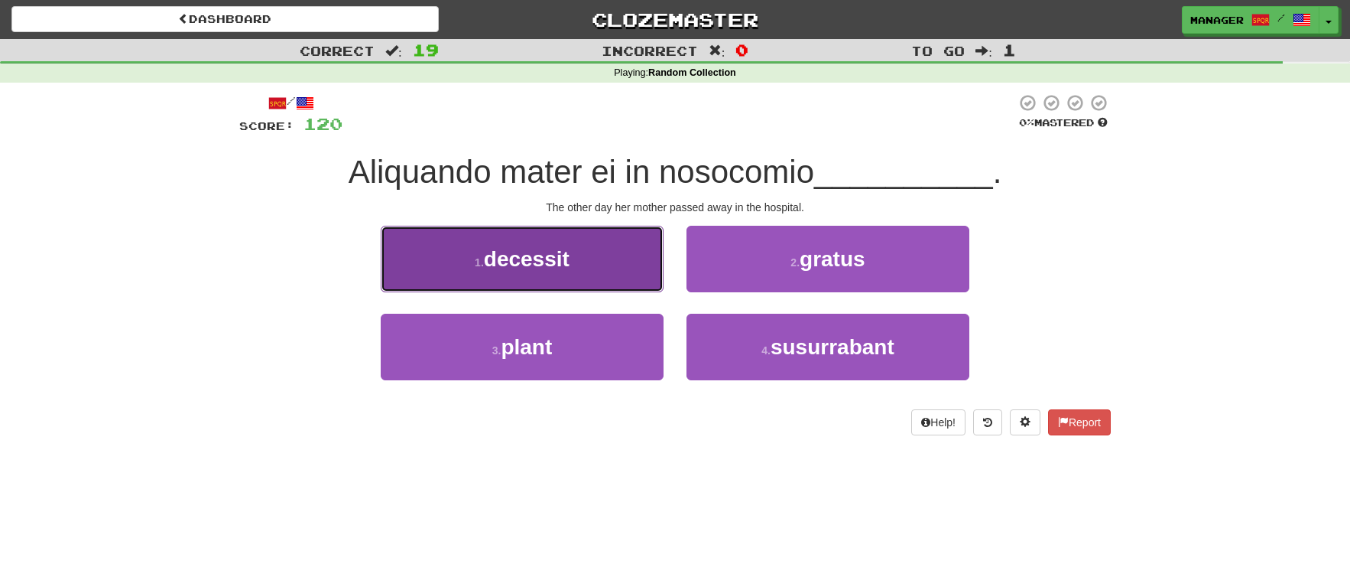
click at [519, 261] on span "decessit" at bounding box center [527, 259] width 86 height 24
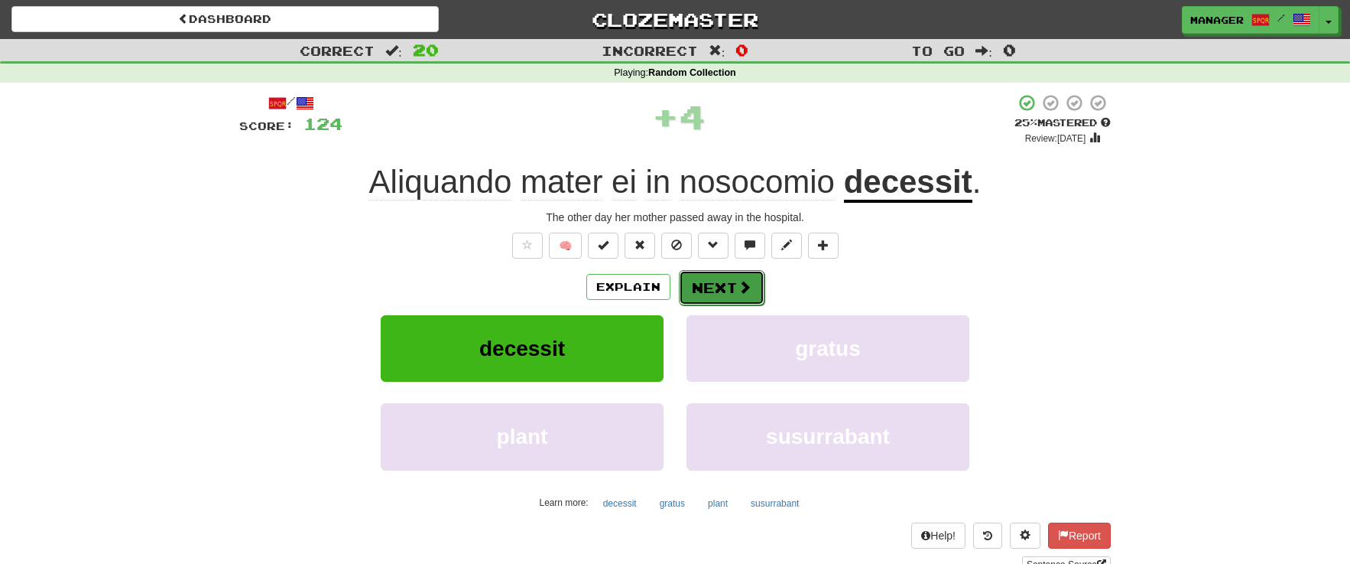
click at [730, 284] on button "Next" at bounding box center [722, 287] width 86 height 35
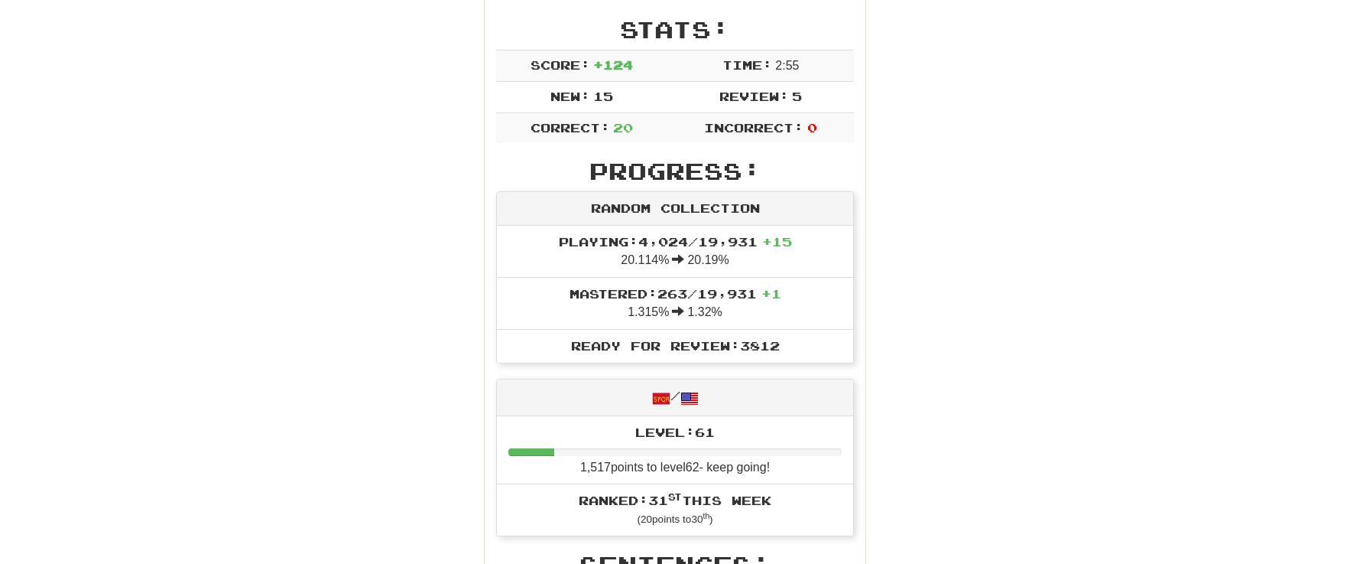
scroll to position [378, 0]
